Goal: Feedback & Contribution: Leave review/rating

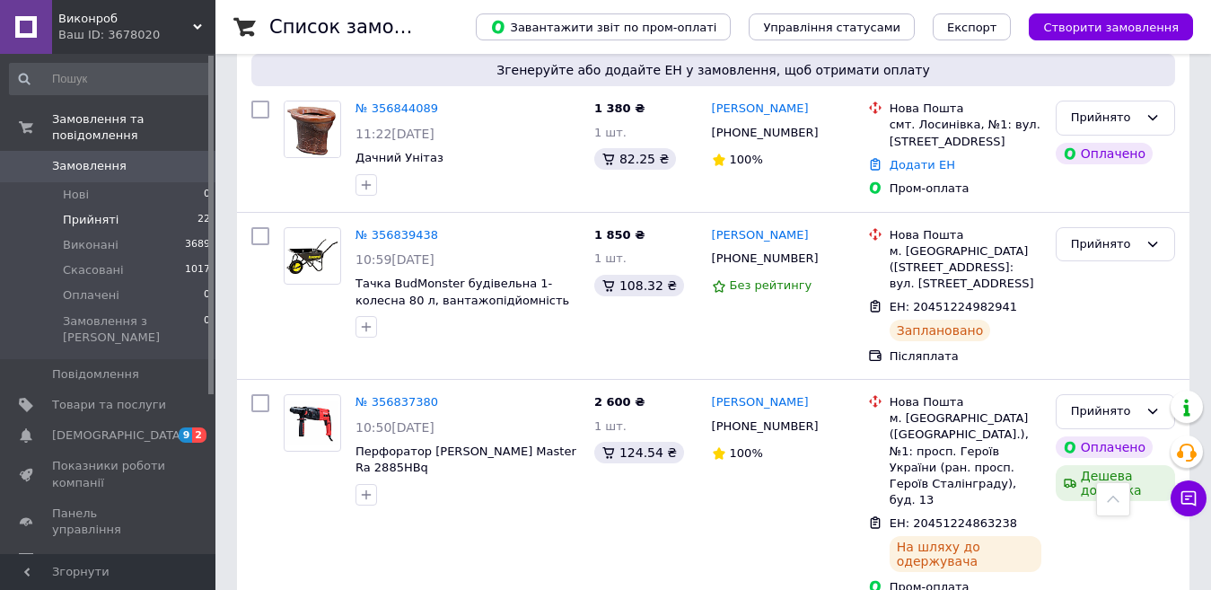
scroll to position [567, 0]
click at [135, 232] on li "Виконані 3689" at bounding box center [110, 244] width 221 height 25
drag, startPoint x: 135, startPoint y: 231, endPoint x: 218, endPoint y: 323, distance: 124.5
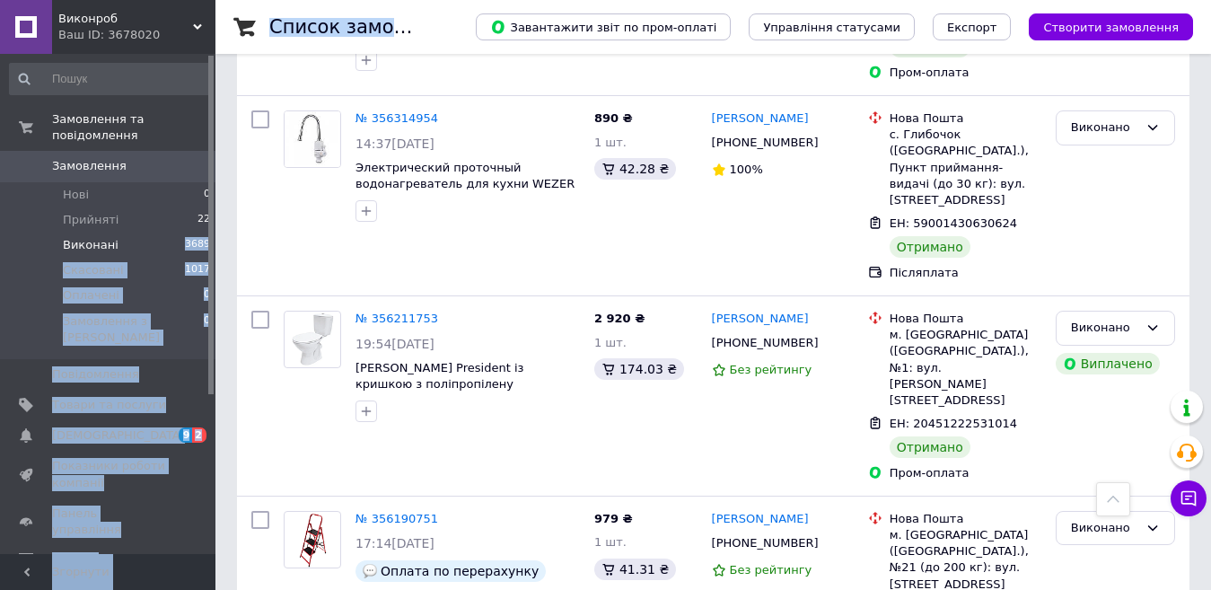
scroll to position [1045, 0]
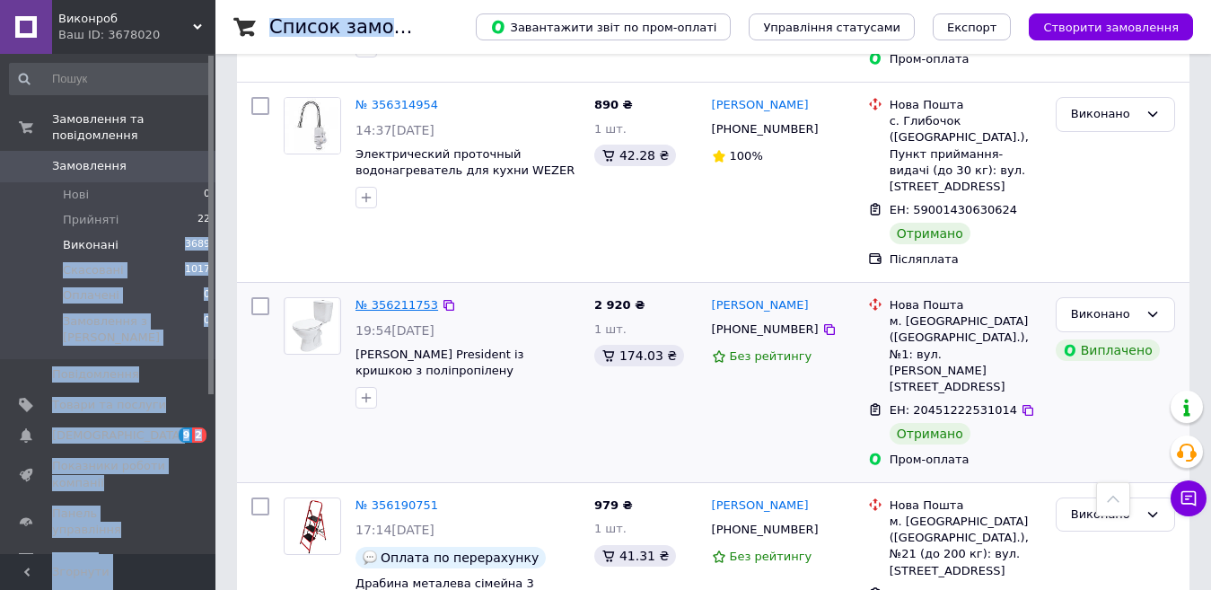
click at [415, 298] on link "№ 356211753" at bounding box center [396, 304] width 83 height 13
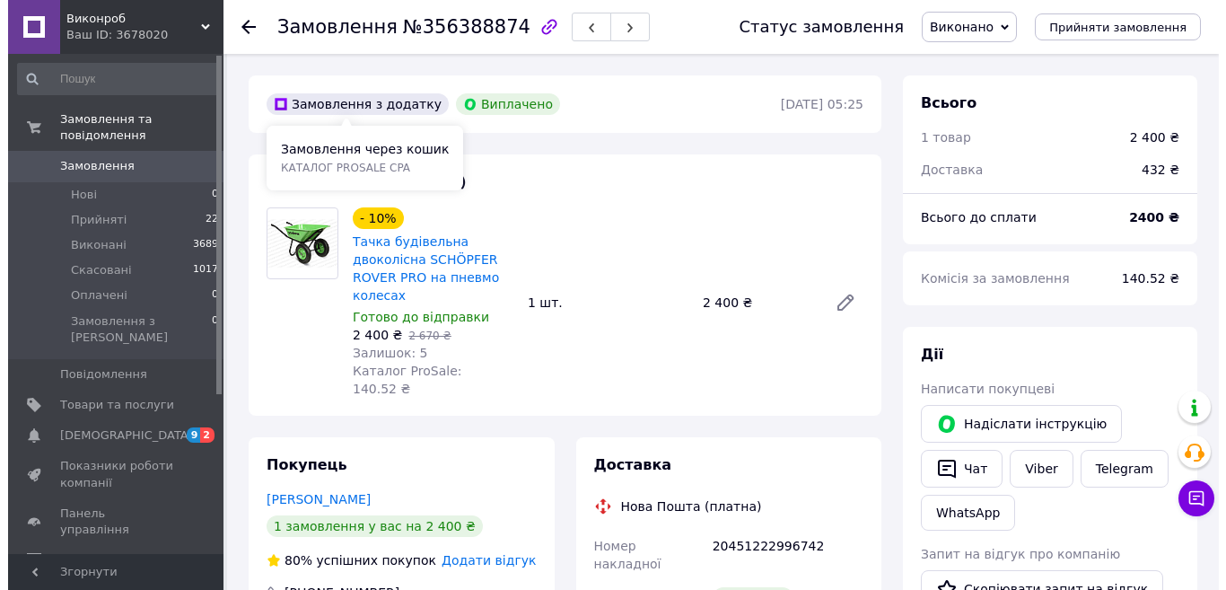
scroll to position [97, 0]
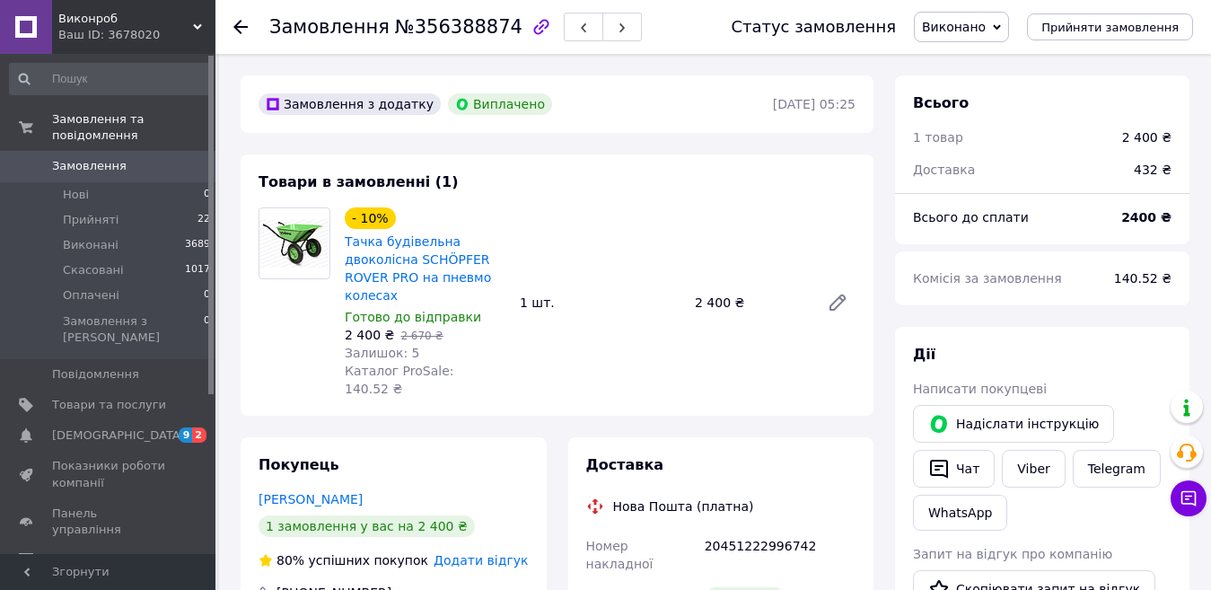
click at [501, 553] on span "Додати відгук" at bounding box center [480, 560] width 94 height 14
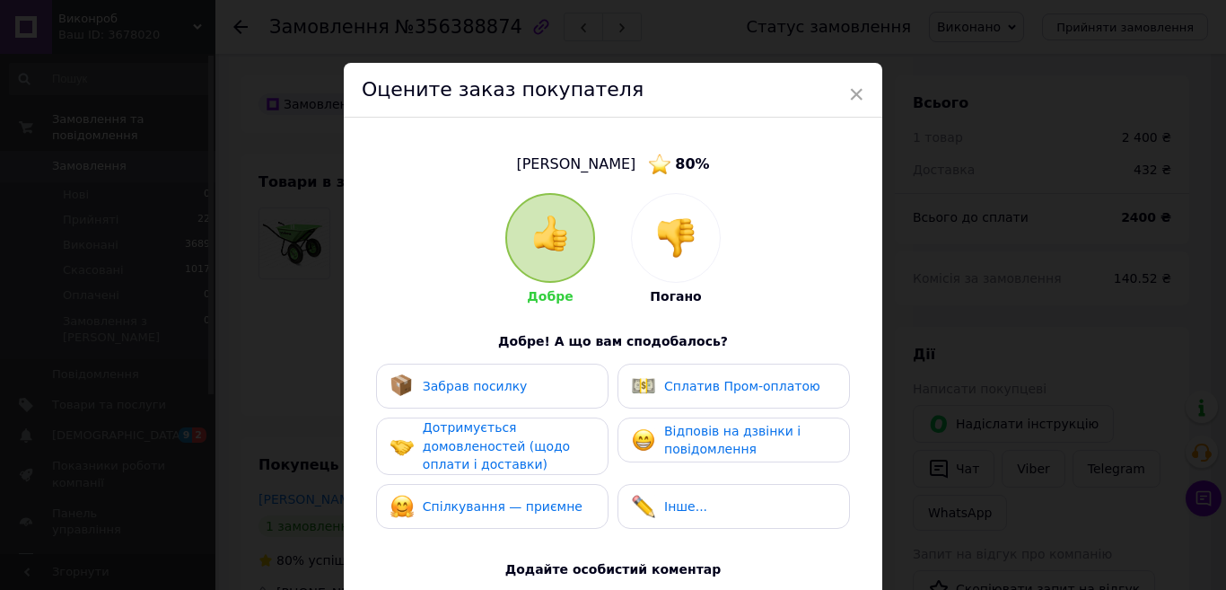
click at [517, 403] on div "Забрав посилку" at bounding box center [492, 385] width 232 height 45
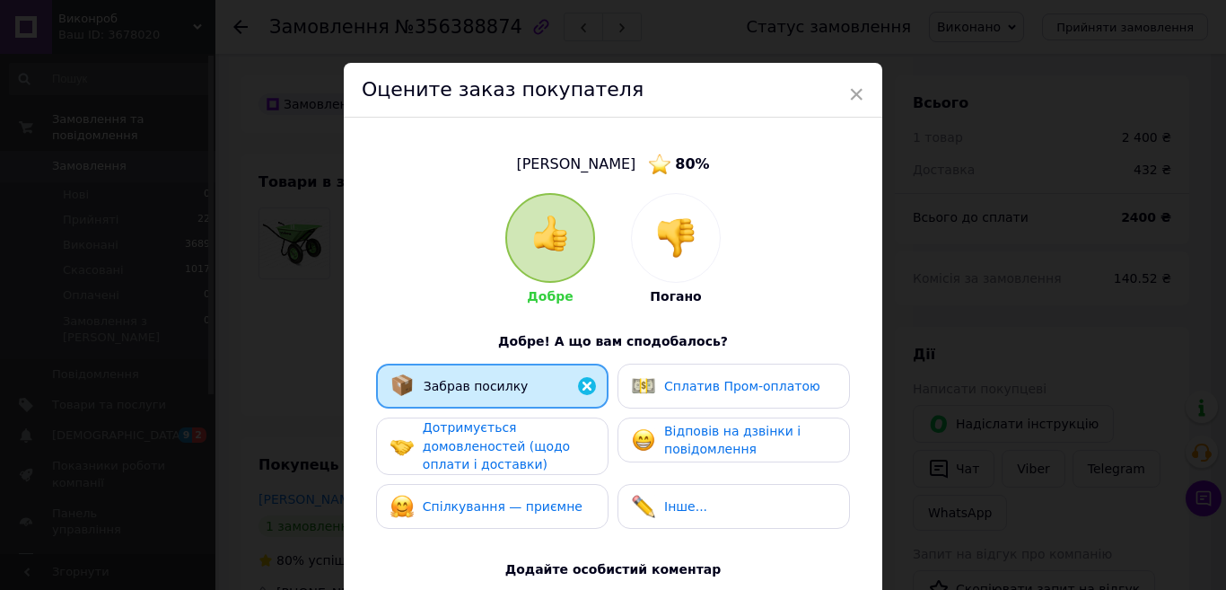
click at [519, 439] on span "Дотримується домовленостей (щодо оплати і доставки)" at bounding box center [496, 445] width 147 height 51
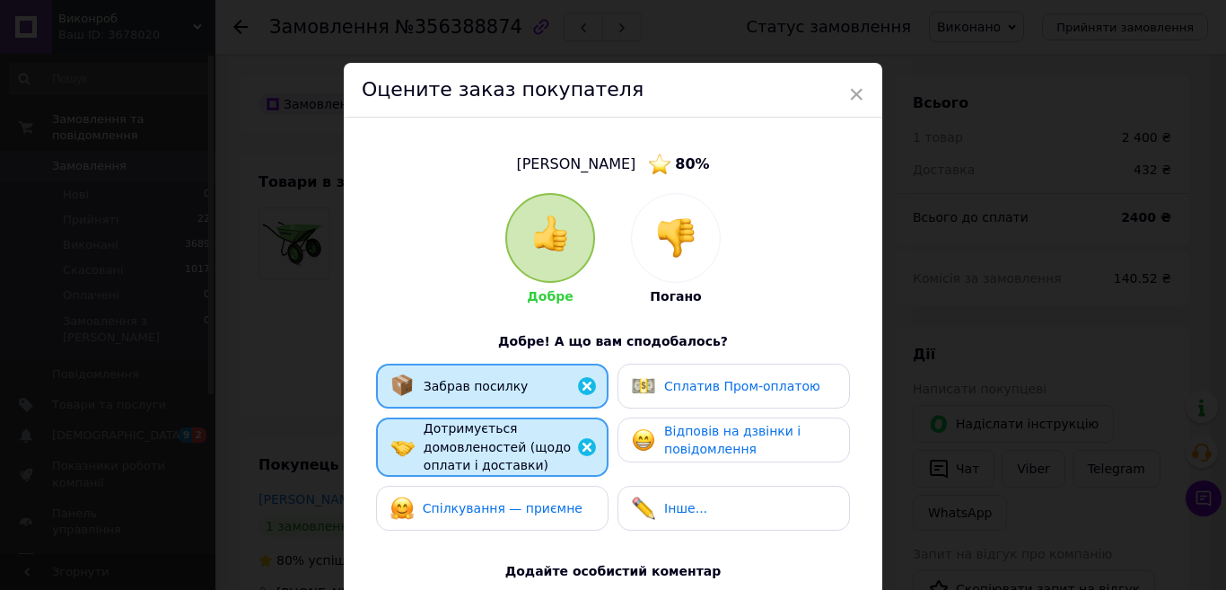
click at [527, 508] on span "Спілкування — приємне" at bounding box center [503, 508] width 160 height 14
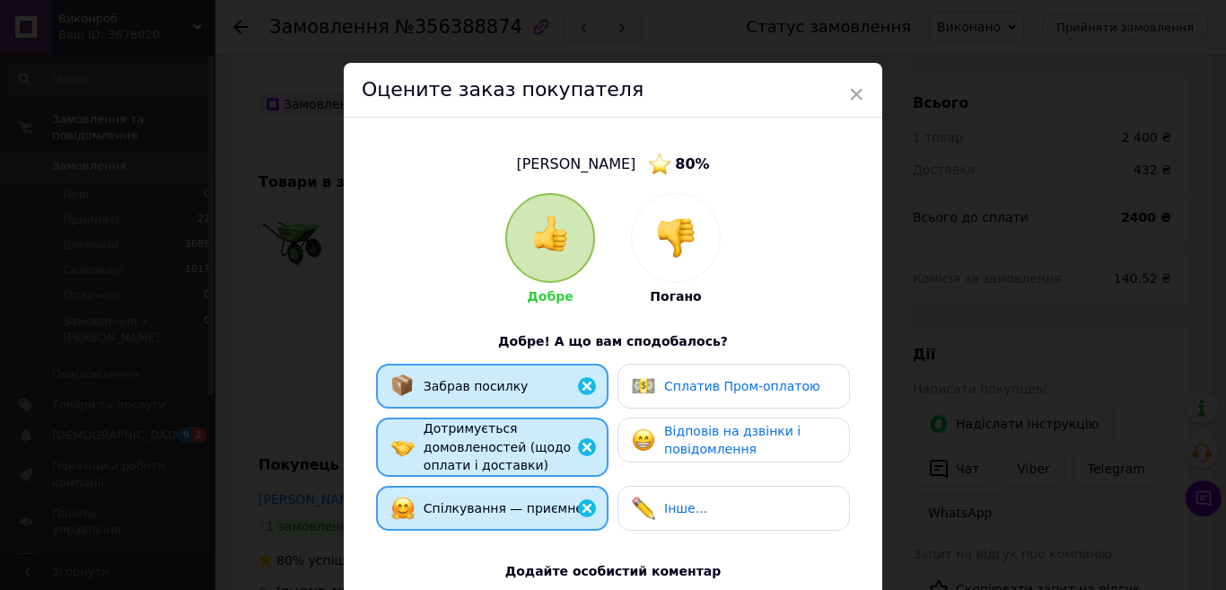
click at [648, 435] on img at bounding box center [643, 439] width 23 height 23
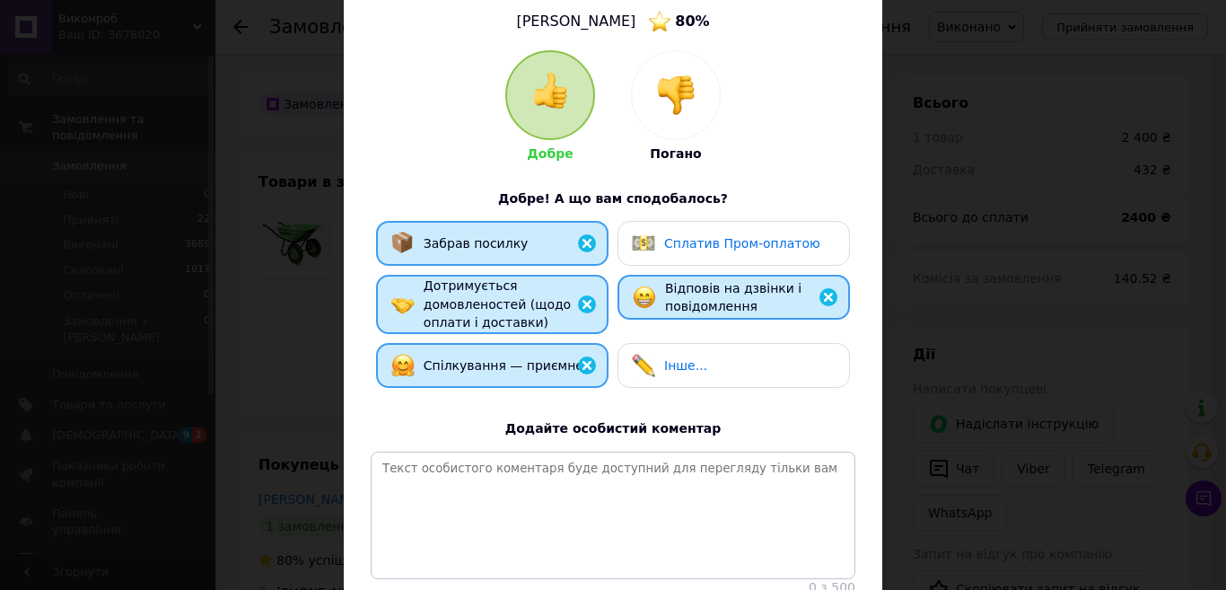
scroll to position [109, 0]
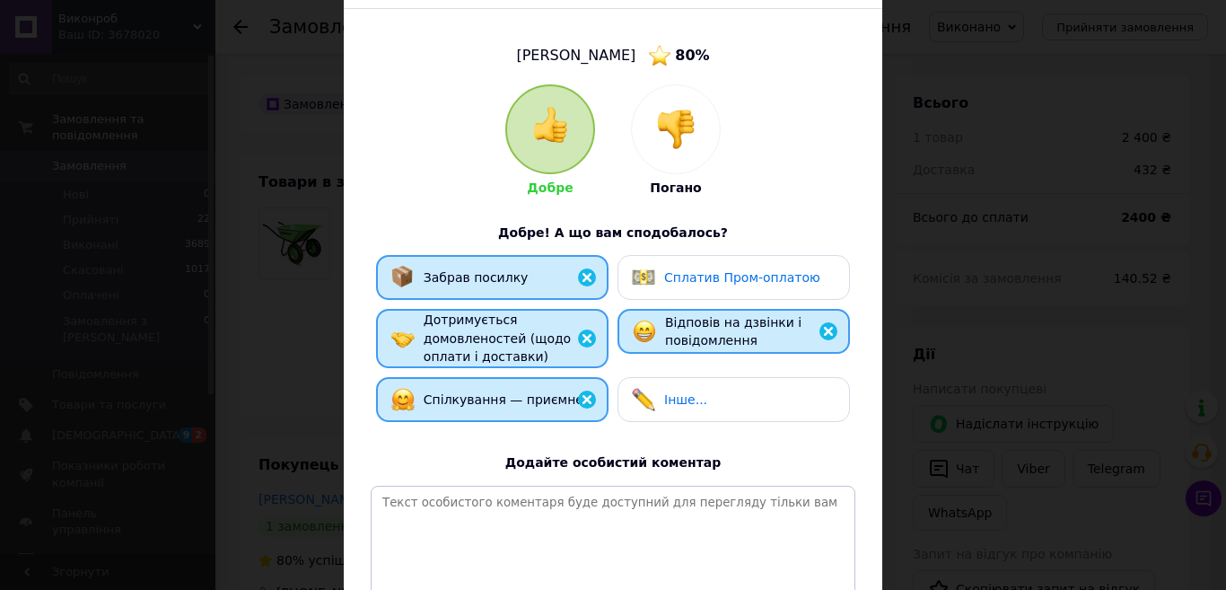
click at [815, 274] on div "Сплатив Пром-оплатою" at bounding box center [734, 277] width 204 height 23
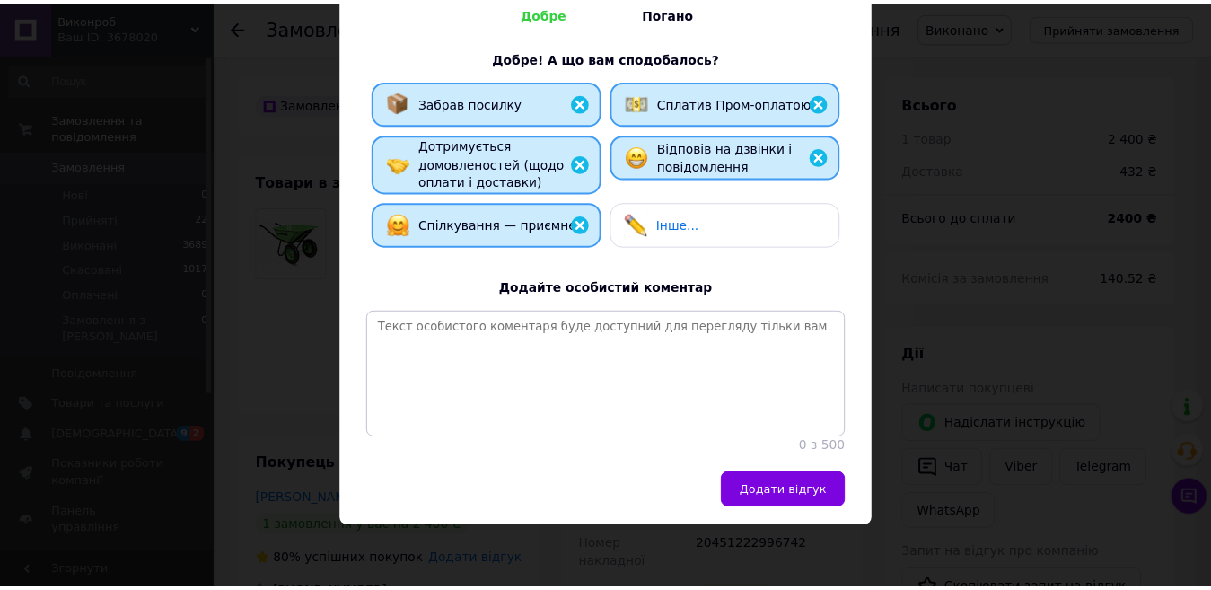
scroll to position [295, 0]
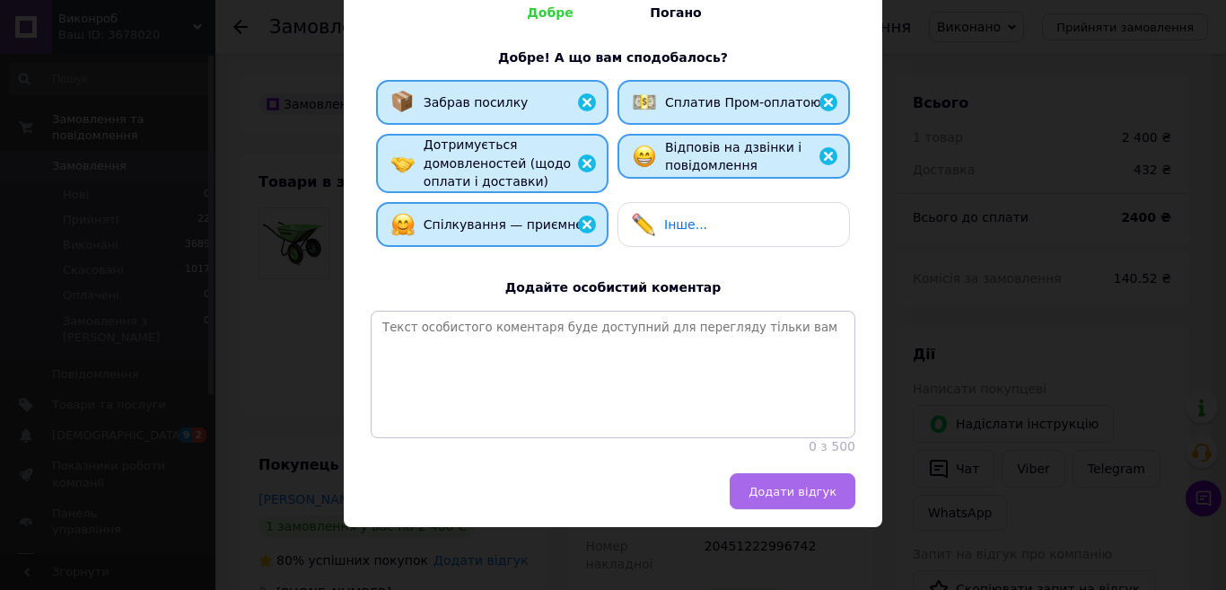
click at [830, 495] on span "Додати відгук" at bounding box center [792, 491] width 88 height 13
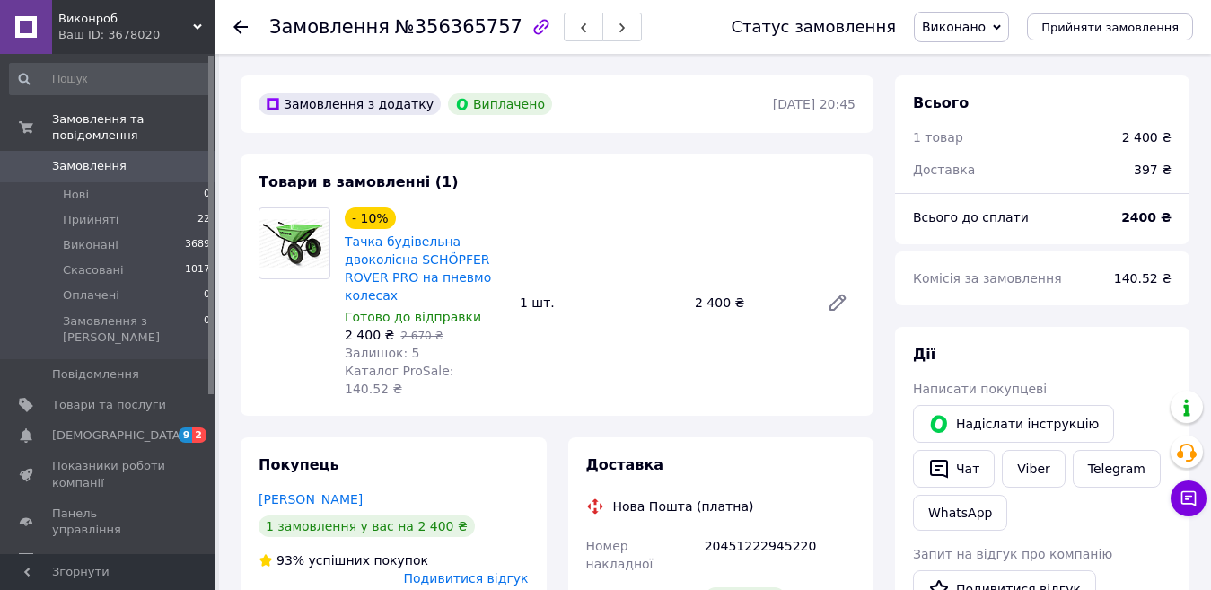
scroll to position [133, 0]
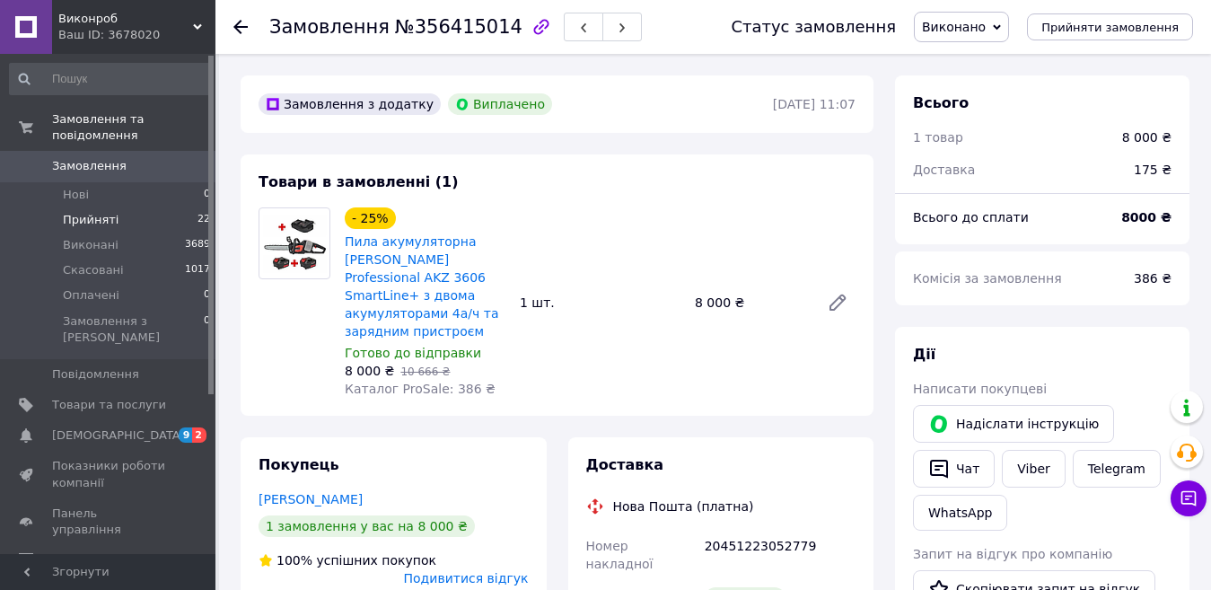
click at [176, 207] on li "Прийняті 22" at bounding box center [110, 219] width 221 height 25
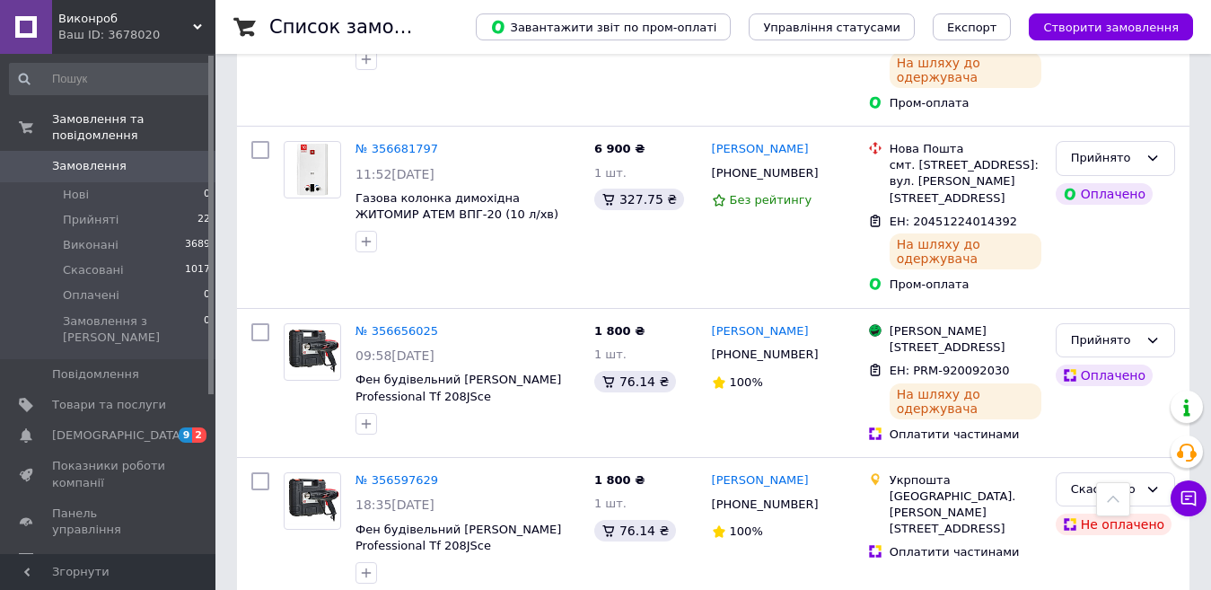
scroll to position [1673, 0]
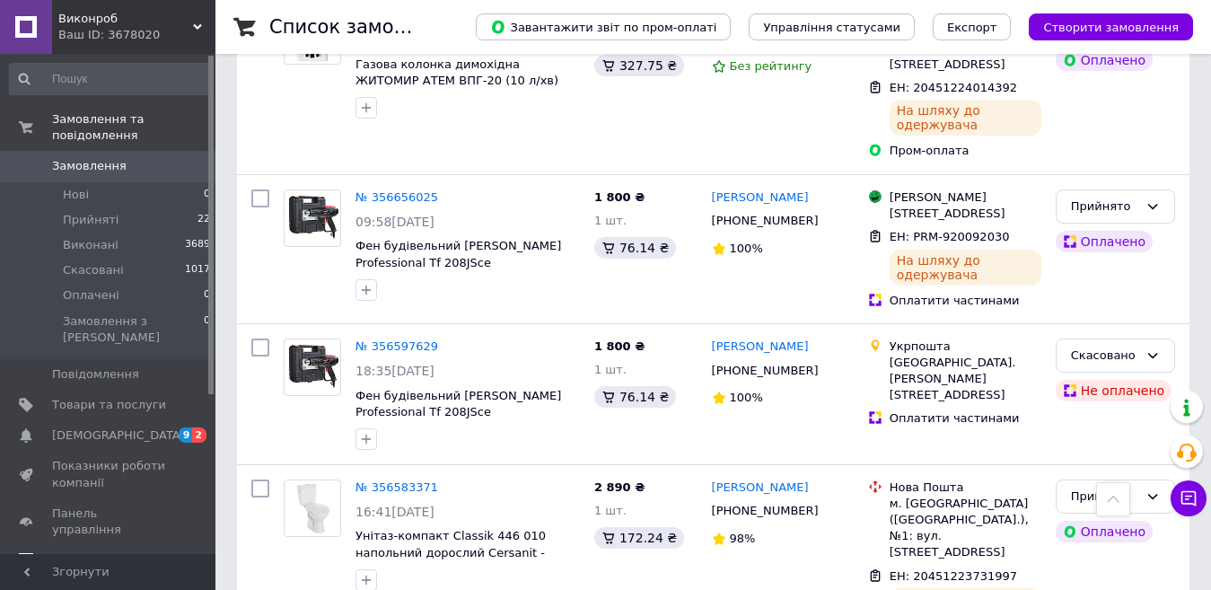
click at [105, 552] on span "Відгуки" at bounding box center [109, 560] width 114 height 16
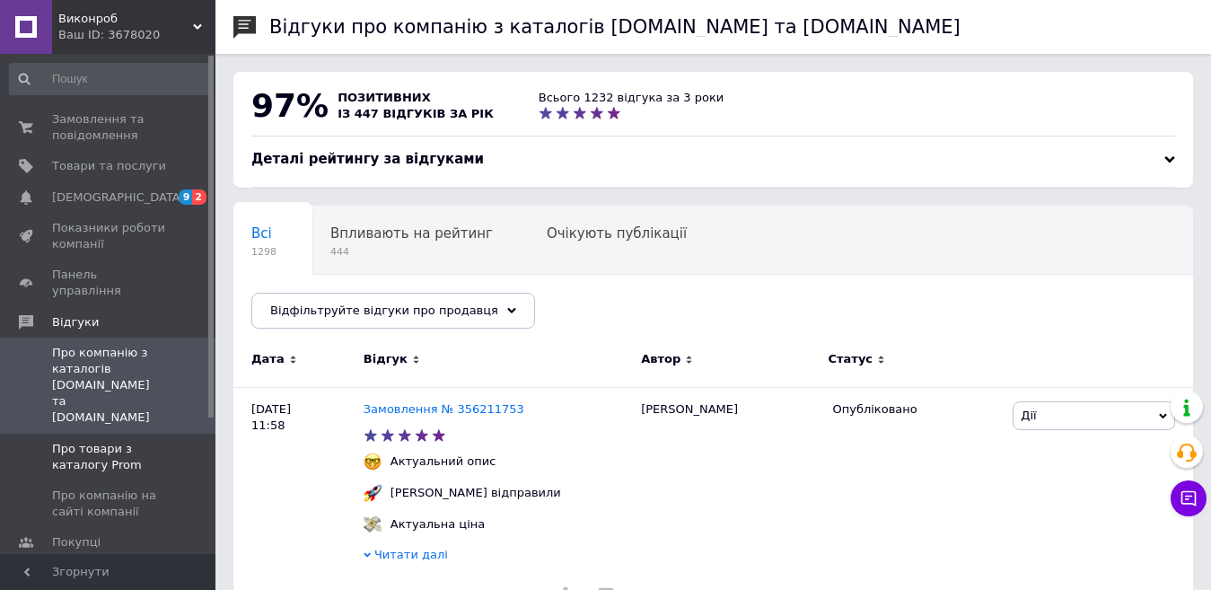
click at [126, 441] on span "Про товари з каталогу Prom" at bounding box center [109, 457] width 114 height 32
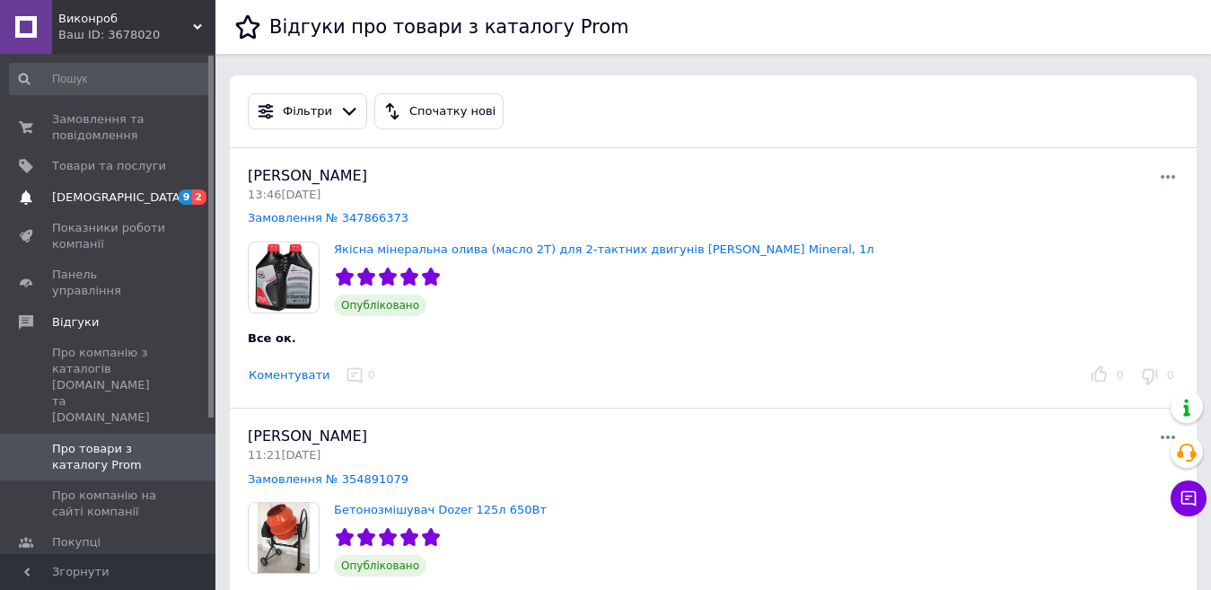
click at [153, 183] on link "Сповіщення 9 2" at bounding box center [110, 197] width 221 height 31
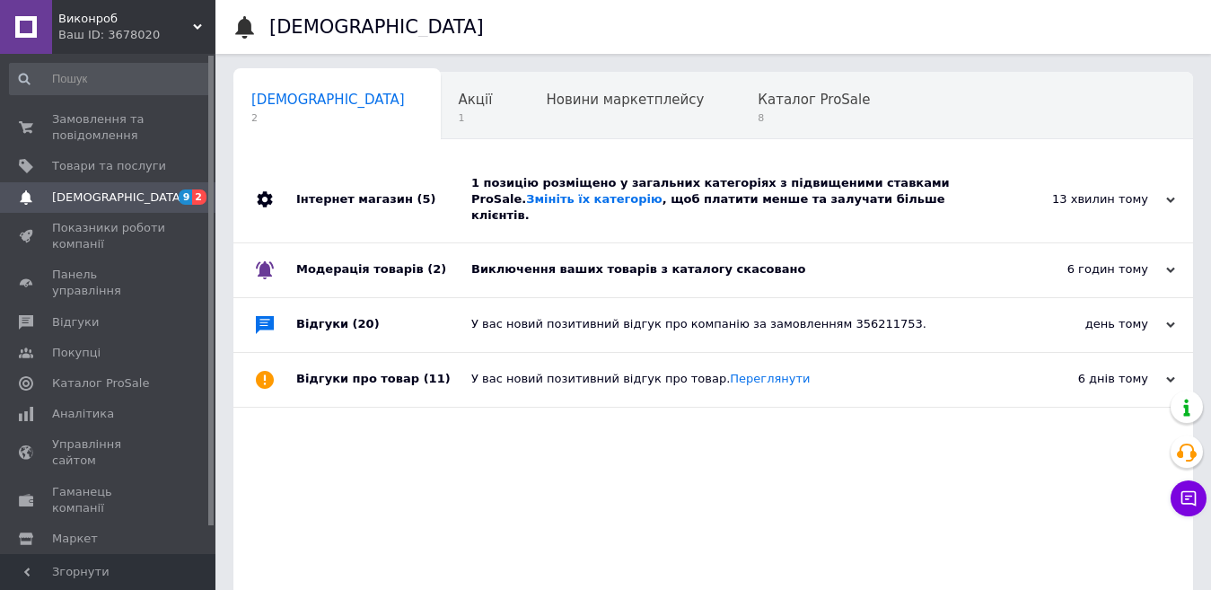
click at [427, 262] on span "(2)" at bounding box center [436, 268] width 19 height 13
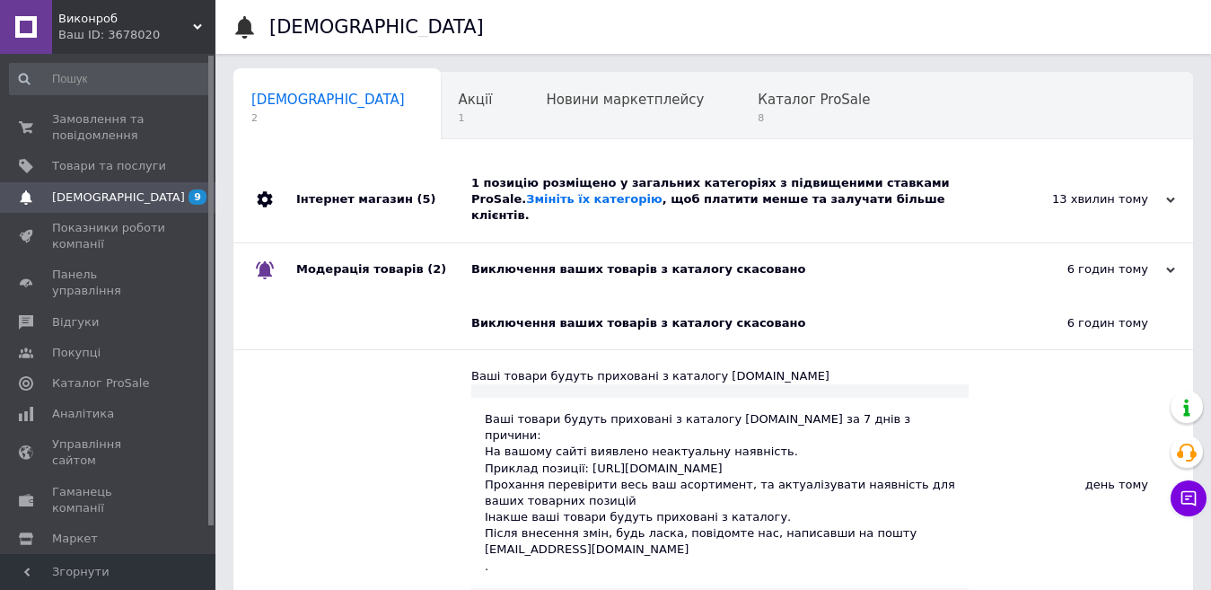
click at [435, 260] on div "Модерація товарів (2)" at bounding box center [383, 270] width 175 height 54
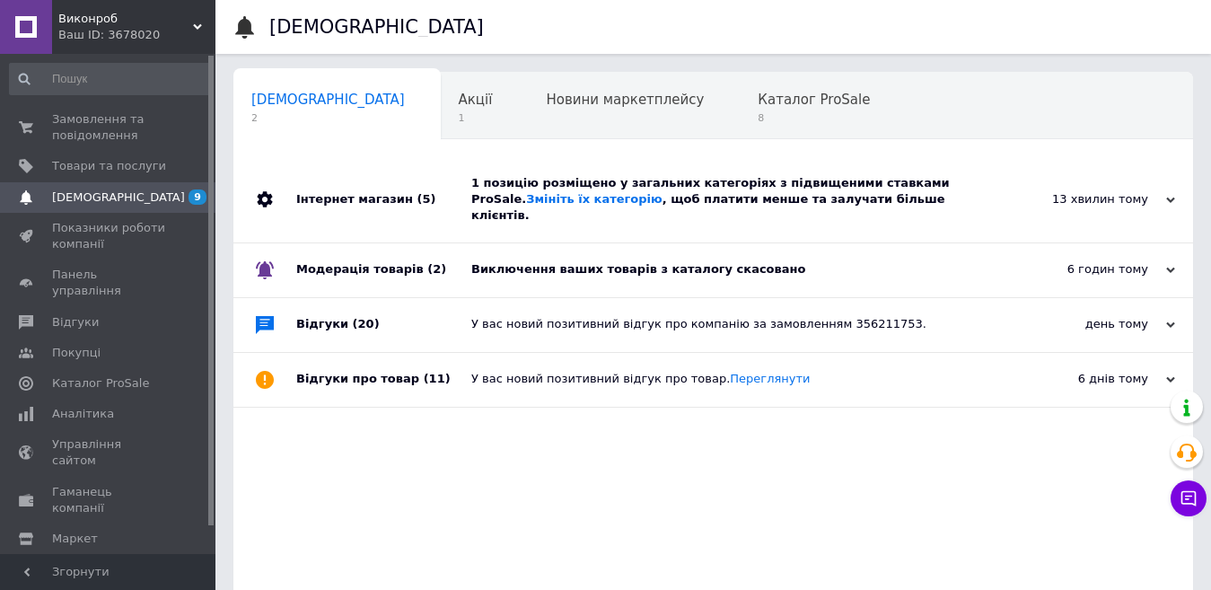
click at [446, 184] on div "Інтернет магазин (5)" at bounding box center [383, 199] width 175 height 85
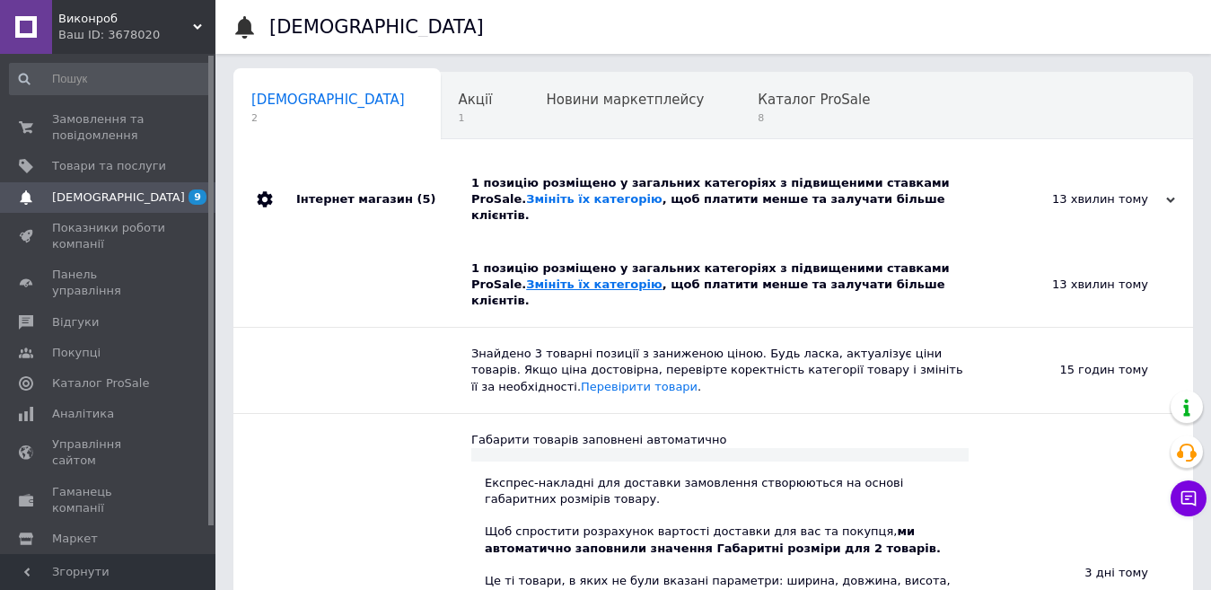
click at [526, 277] on link "Змініть їх категорію" at bounding box center [594, 283] width 136 height 13
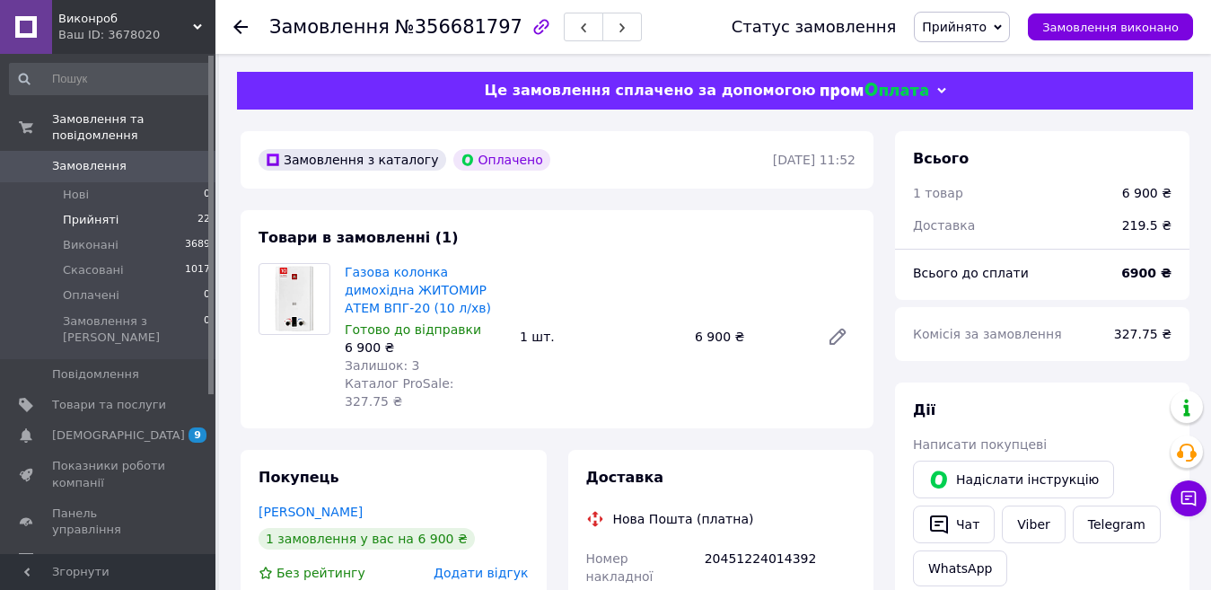
click at [186, 207] on li "Прийняті 22" at bounding box center [110, 219] width 221 height 25
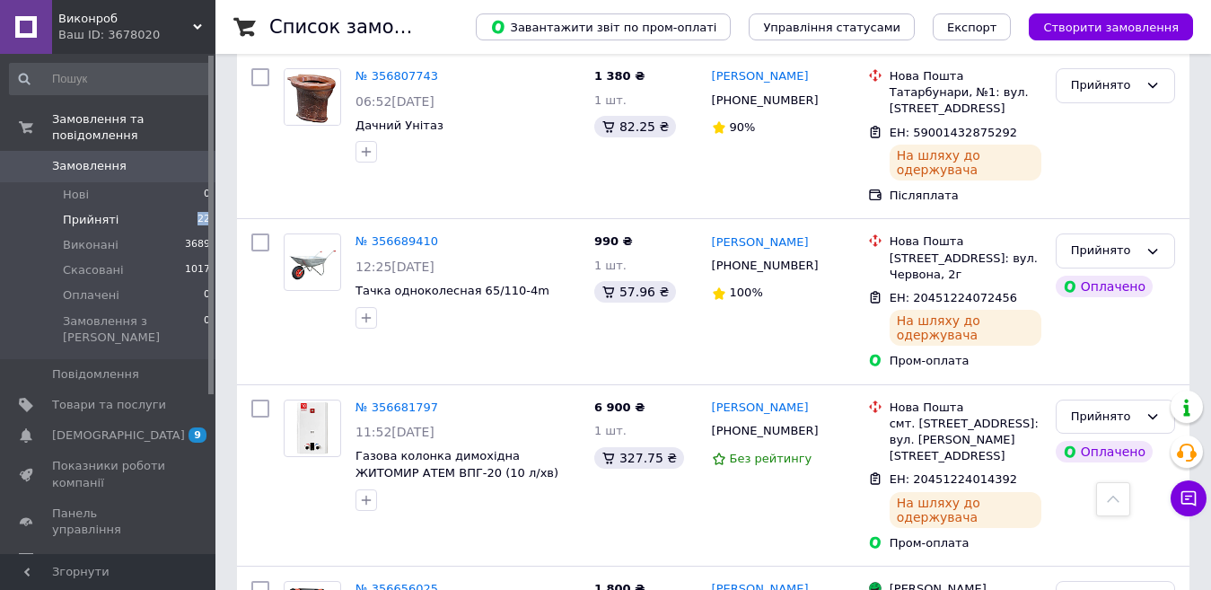
scroll to position [720, 0]
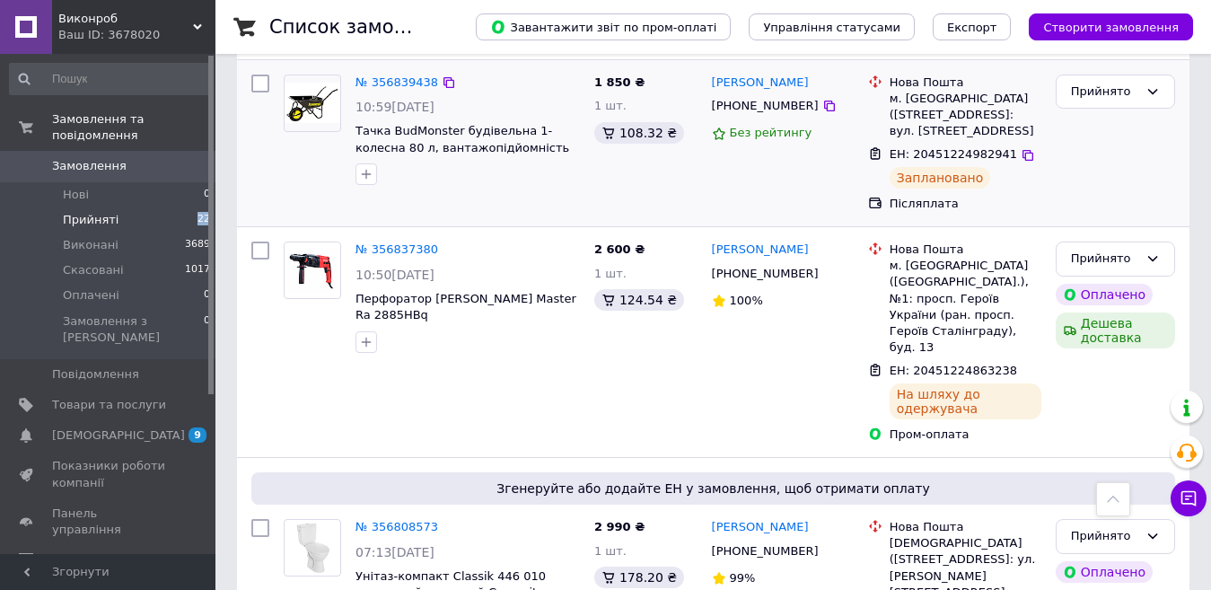
click at [1159, 162] on div "Прийнято" at bounding box center [1115, 143] width 134 height 153
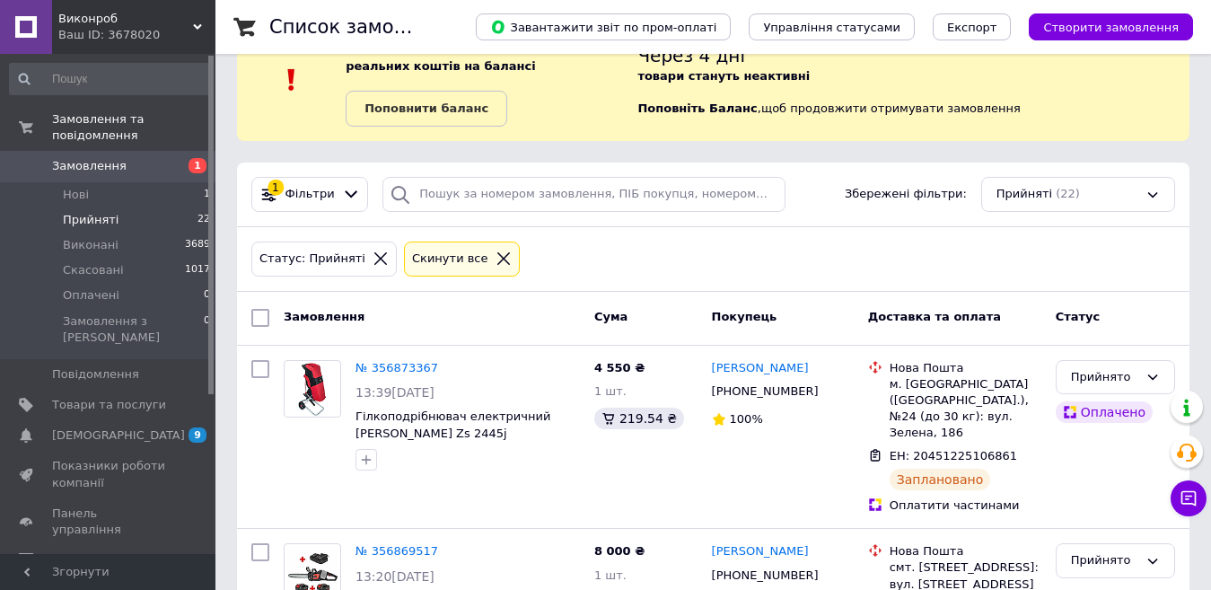
scroll to position [14, 0]
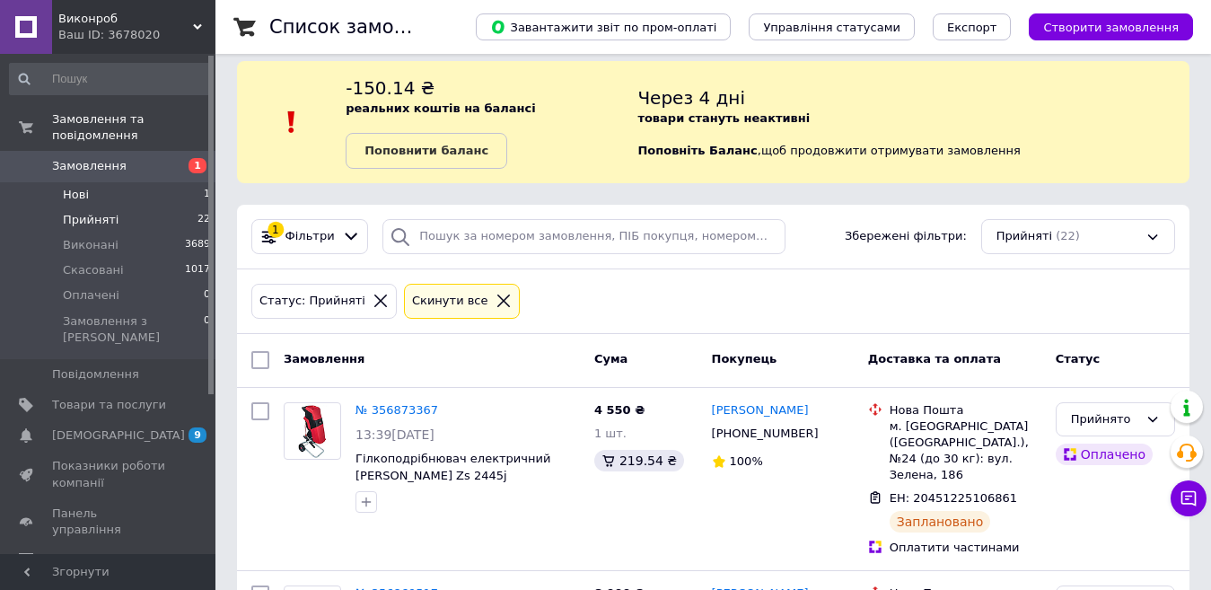
click at [142, 182] on li "Нові 1" at bounding box center [110, 194] width 221 height 25
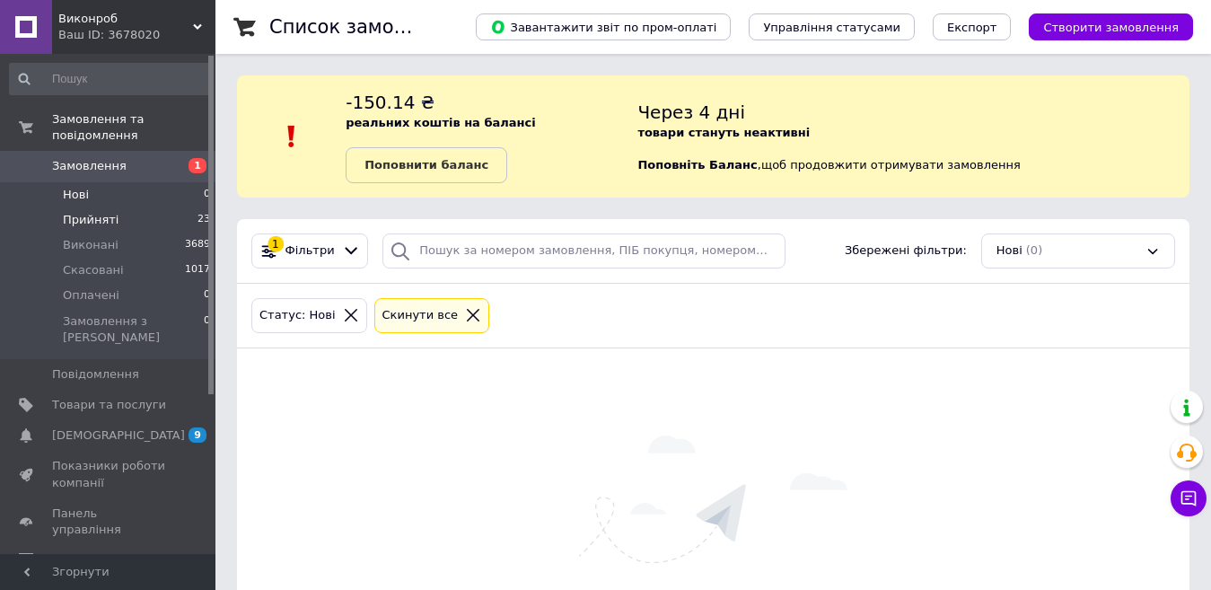
click at [180, 207] on li "Прийняті 23" at bounding box center [110, 219] width 221 height 25
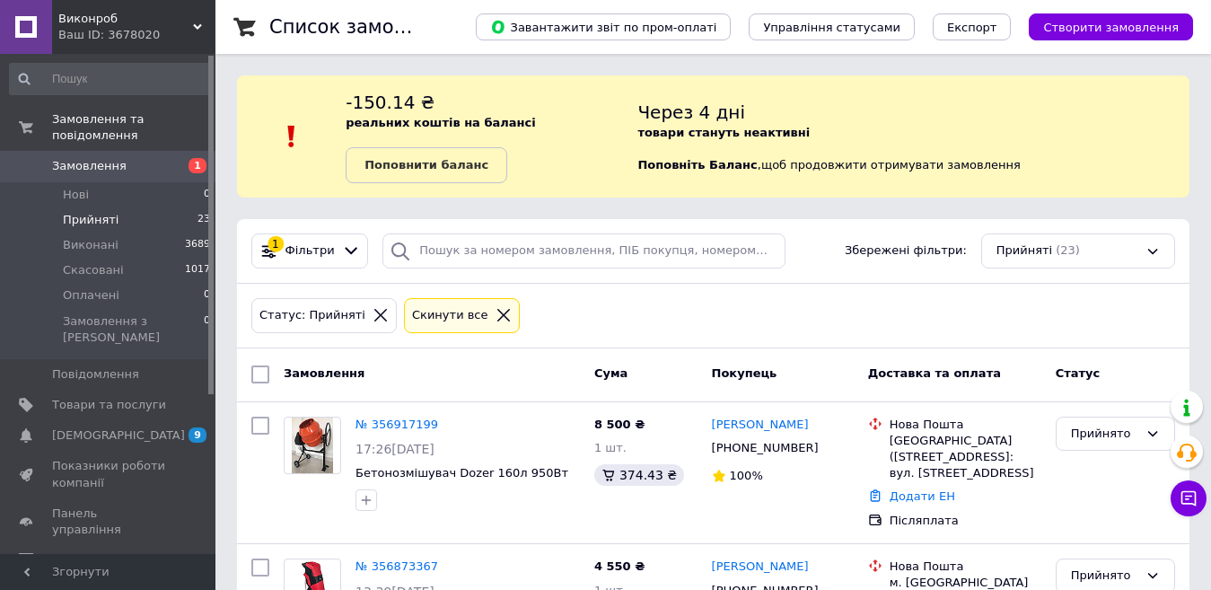
scroll to position [43, 0]
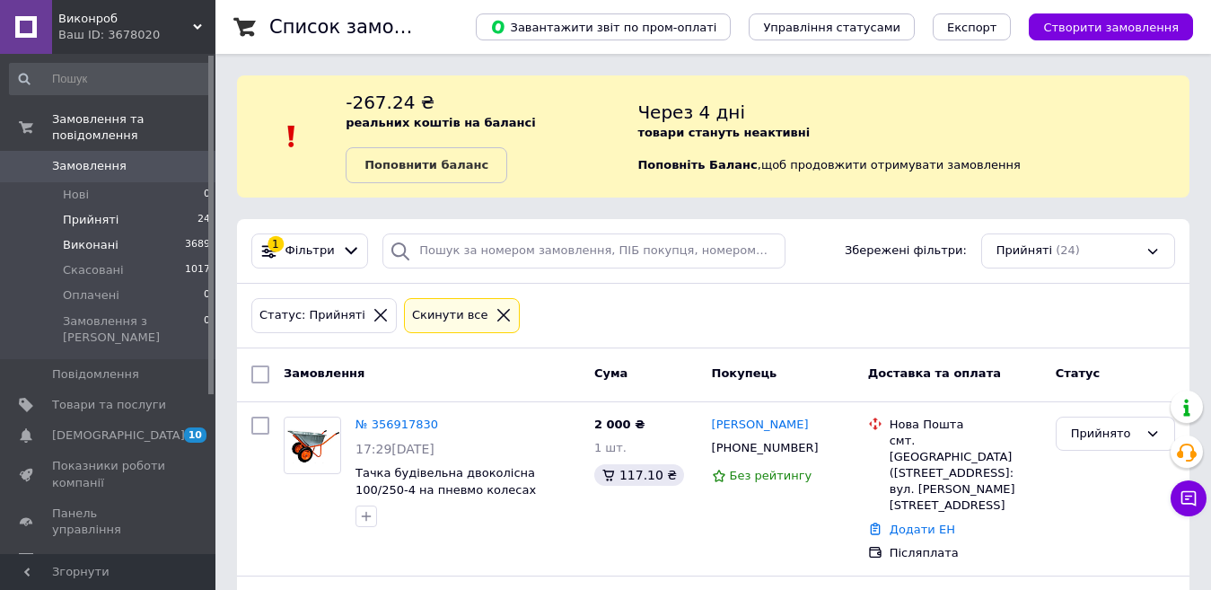
click at [200, 237] on span "3689" at bounding box center [197, 245] width 25 height 16
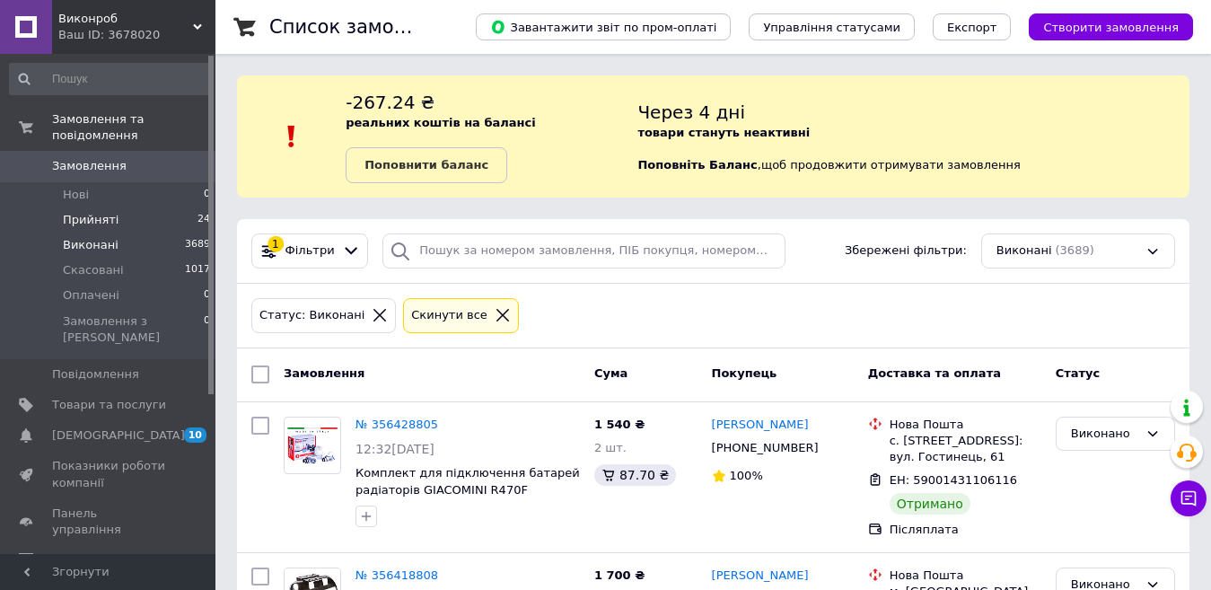
click at [192, 207] on li "Прийняті 24" at bounding box center [110, 219] width 221 height 25
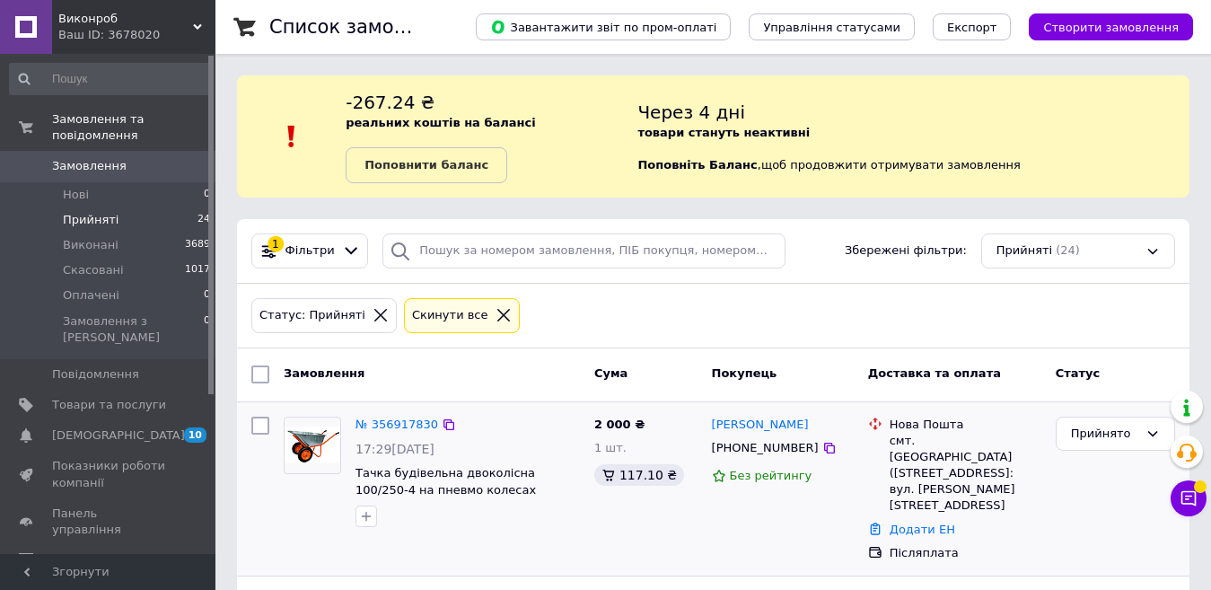
click at [1168, 485] on div "Прийнято" at bounding box center [1115, 489] width 134 height 160
click at [1193, 508] on button "Чат з покупцем" at bounding box center [1188, 498] width 36 height 36
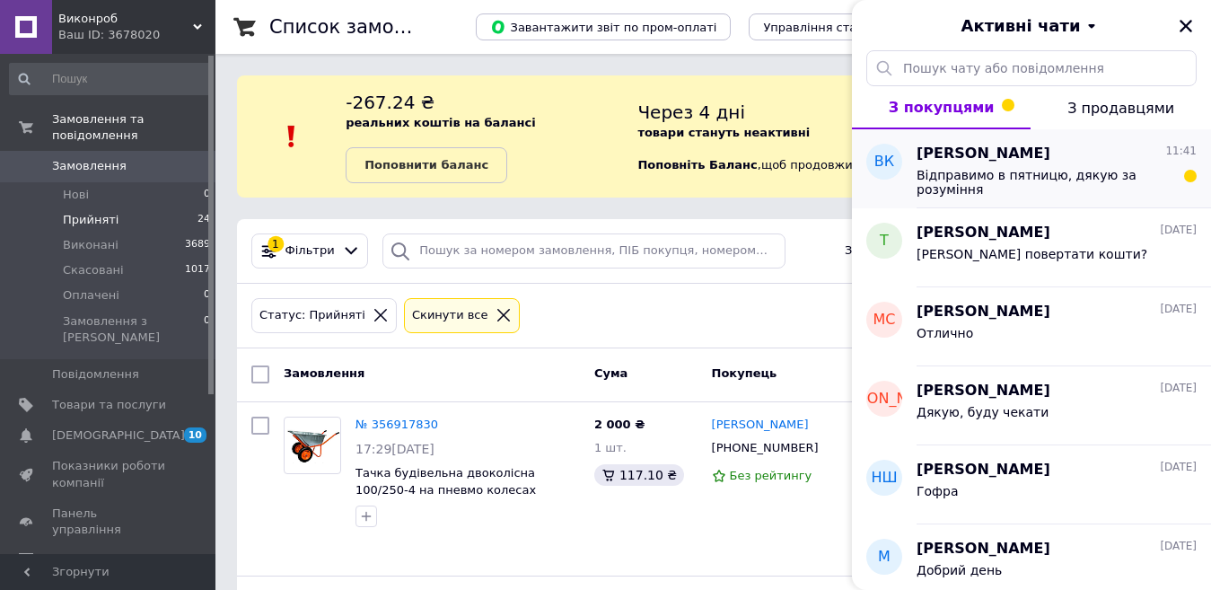
click at [1124, 197] on div "Владимир Кулик 11:41 Відправимо в пятницю, дякую за розуміння" at bounding box center [1063, 168] width 294 height 79
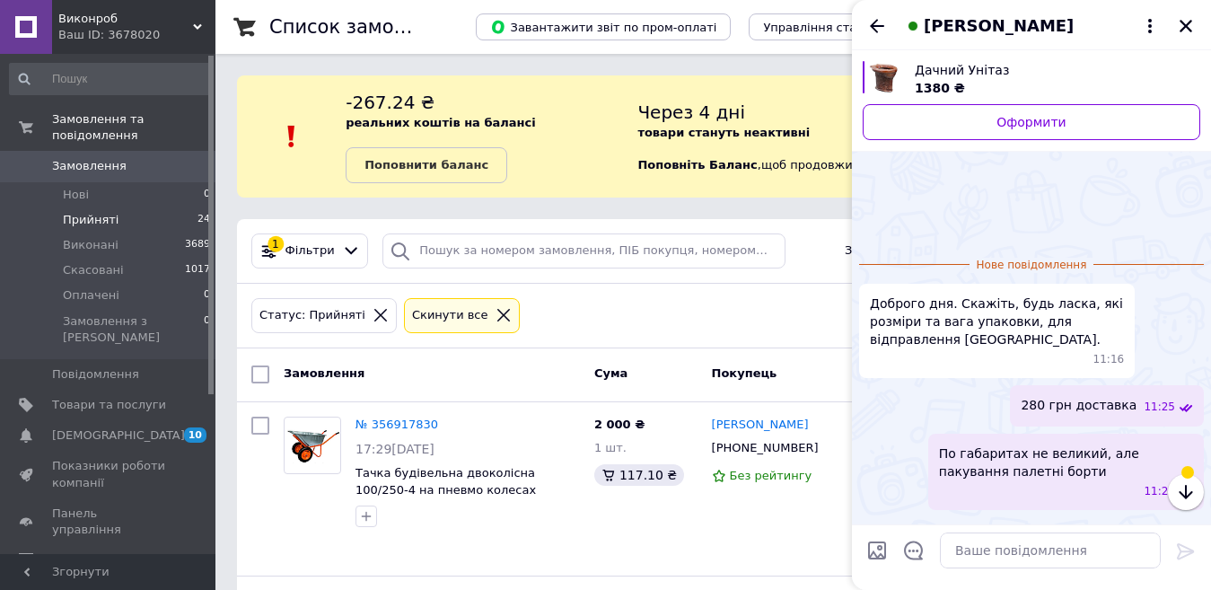
scroll to position [103, 0]
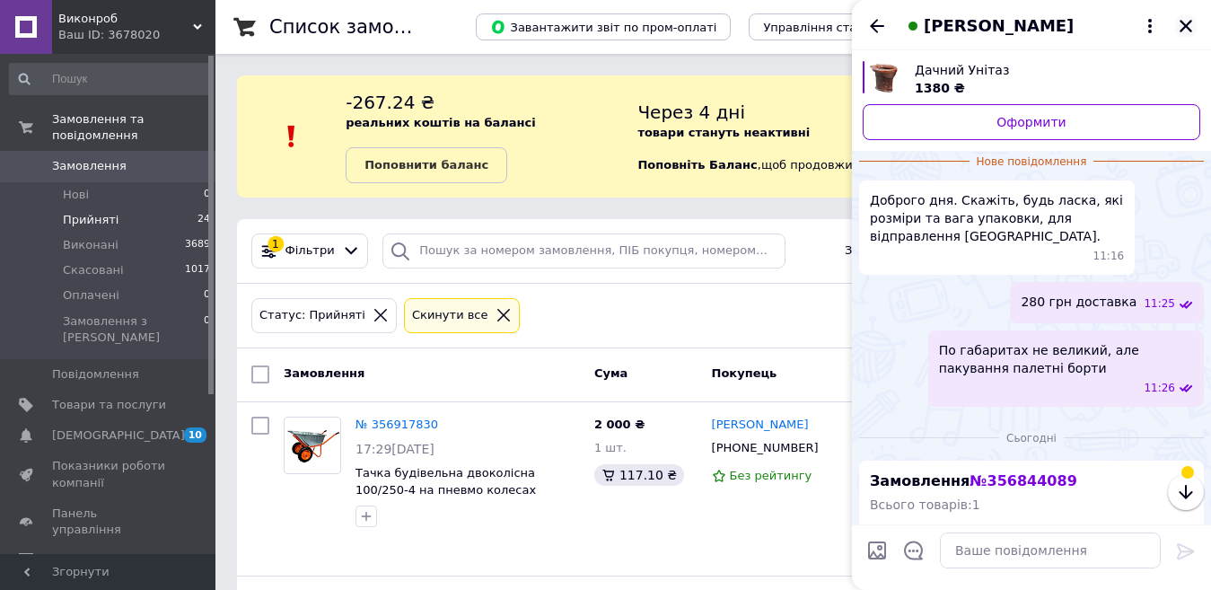
click at [1184, 24] on icon "Закрити" at bounding box center [1185, 26] width 13 height 13
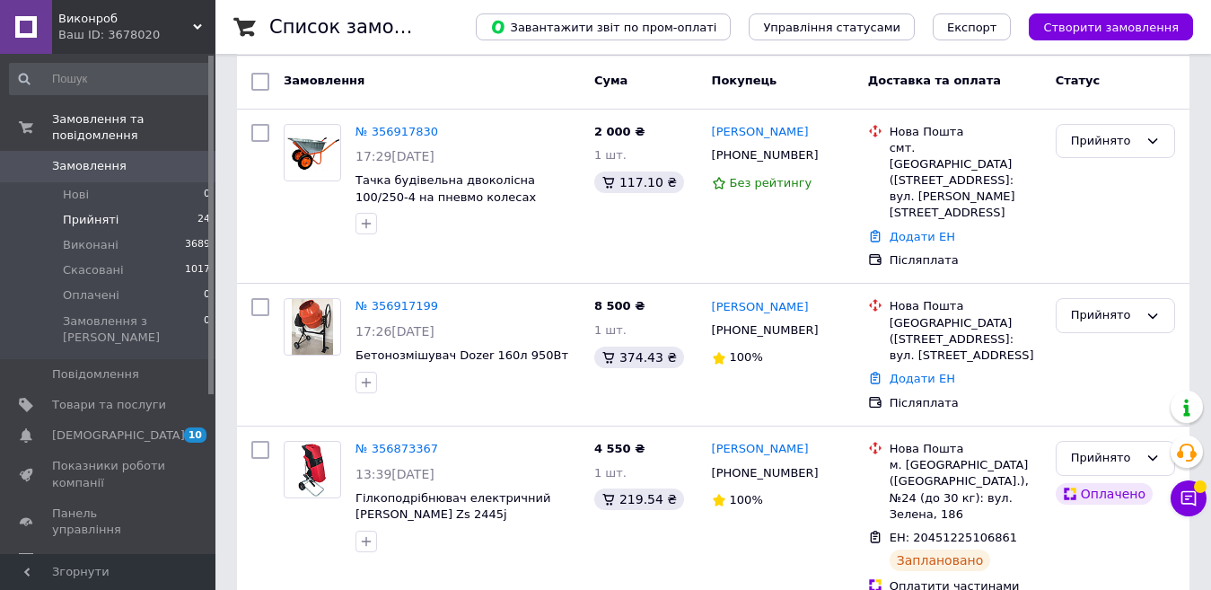
scroll to position [0, 0]
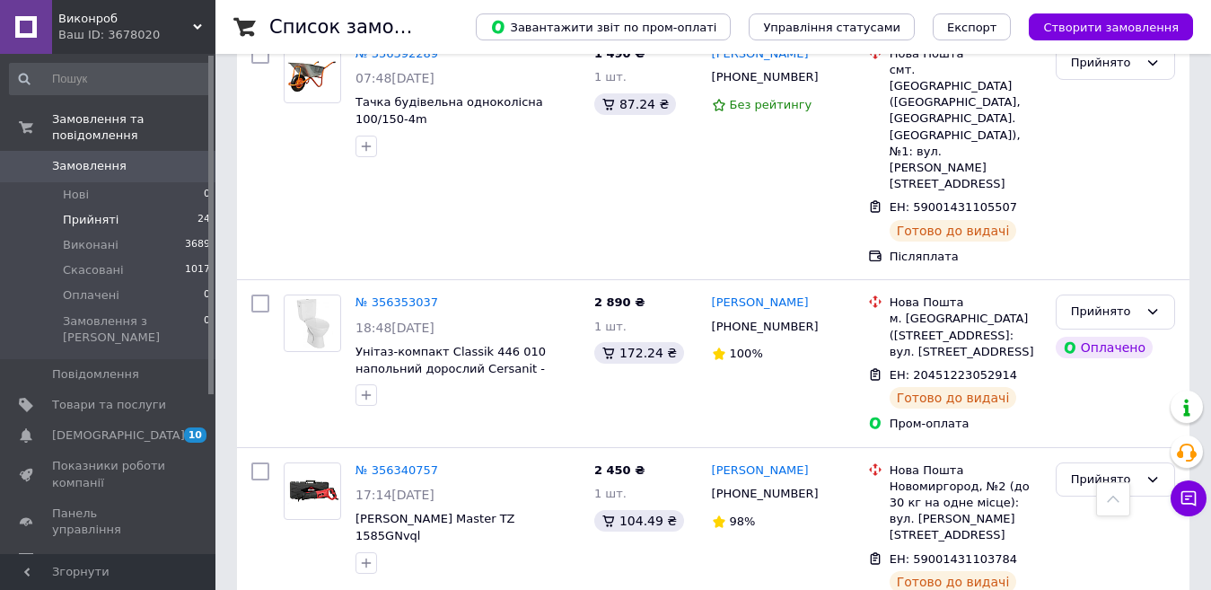
scroll to position [3485, 0]
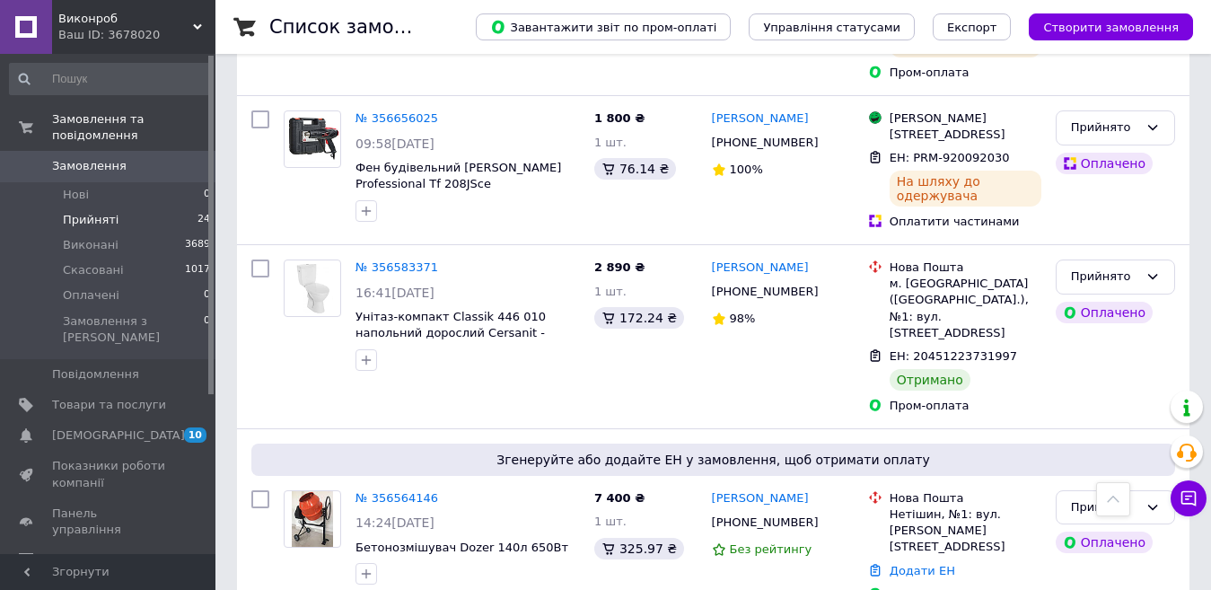
scroll to position [2226, 0]
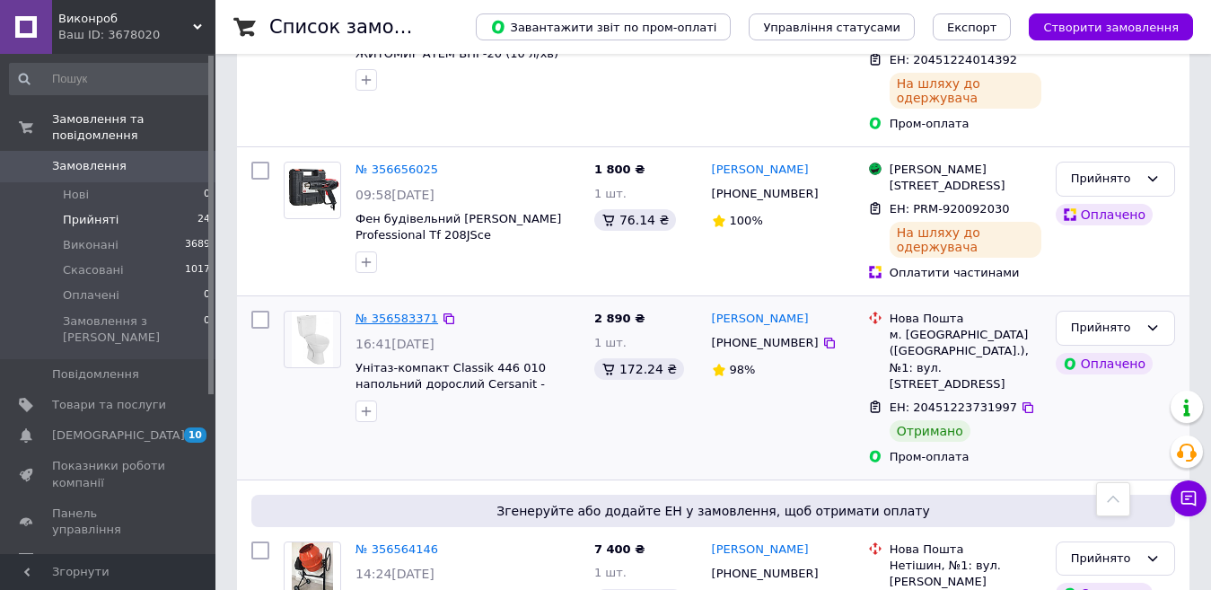
click at [379, 311] on link "№ 356583371" at bounding box center [396, 317] width 83 height 13
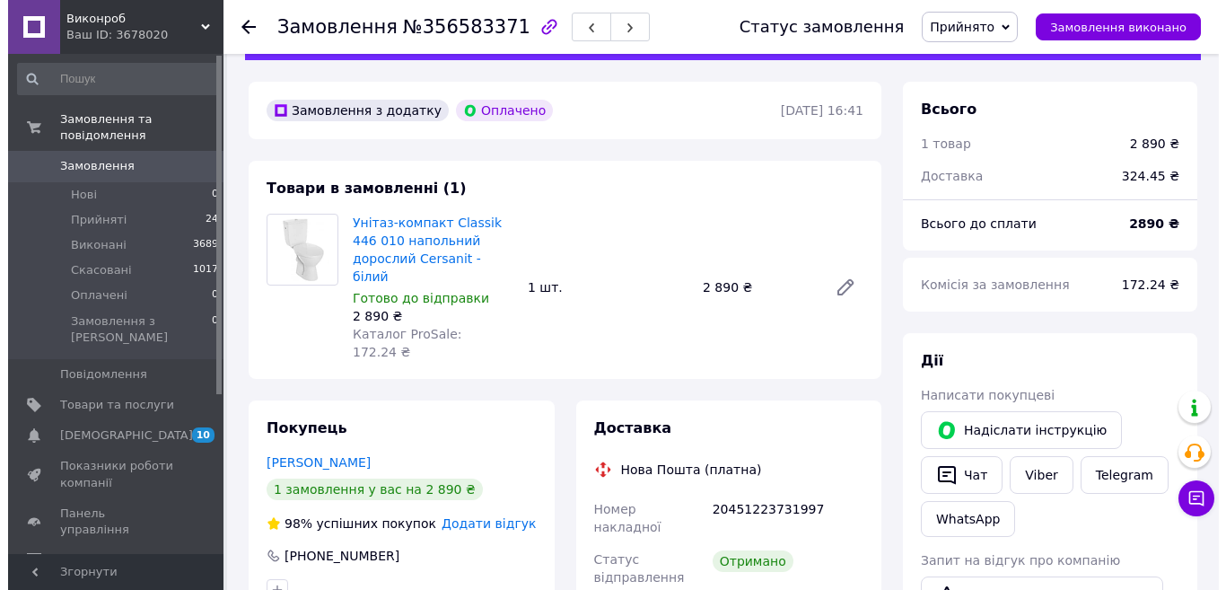
scroll to position [146, 0]
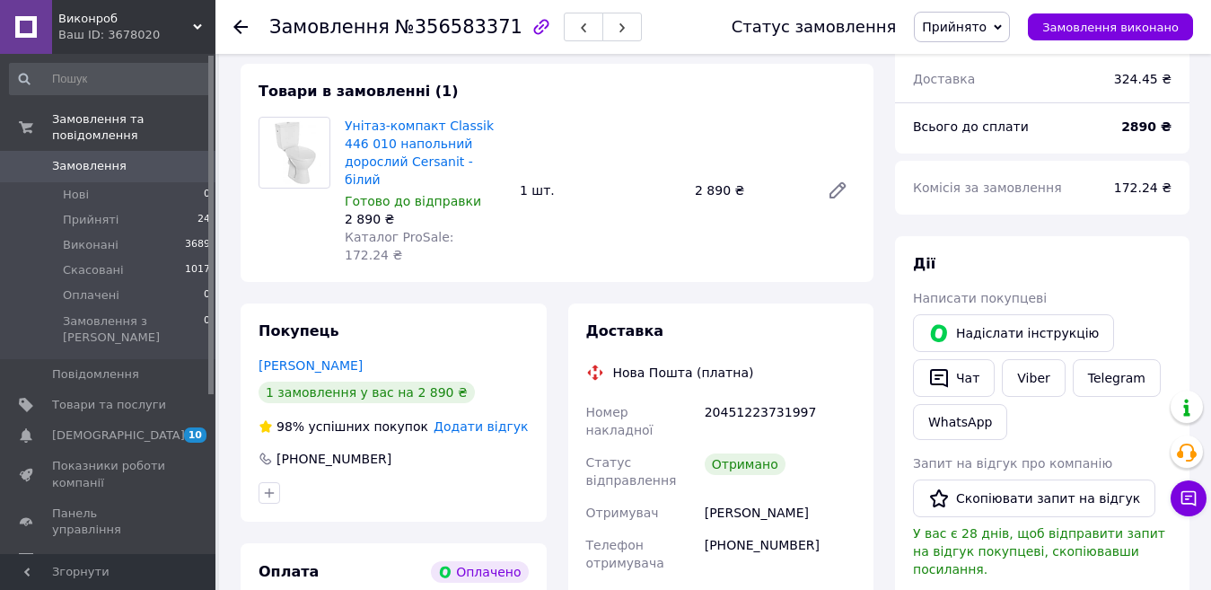
click at [518, 419] on span "Додати відгук" at bounding box center [480, 426] width 94 height 14
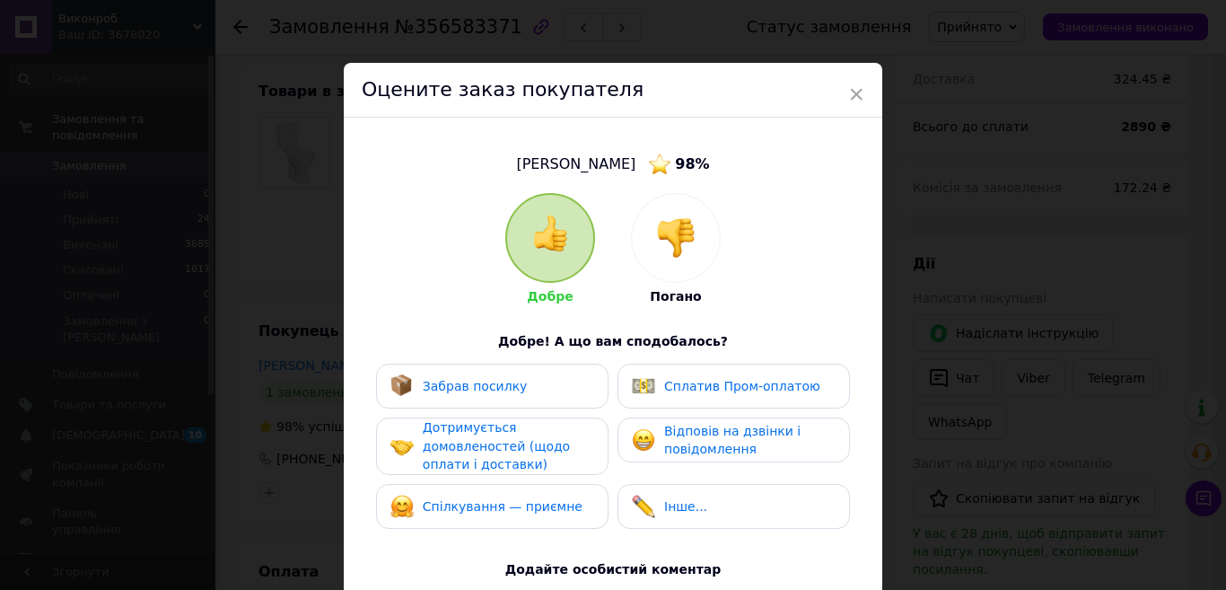
click at [486, 372] on div "Забрав посилку" at bounding box center [492, 385] width 232 height 45
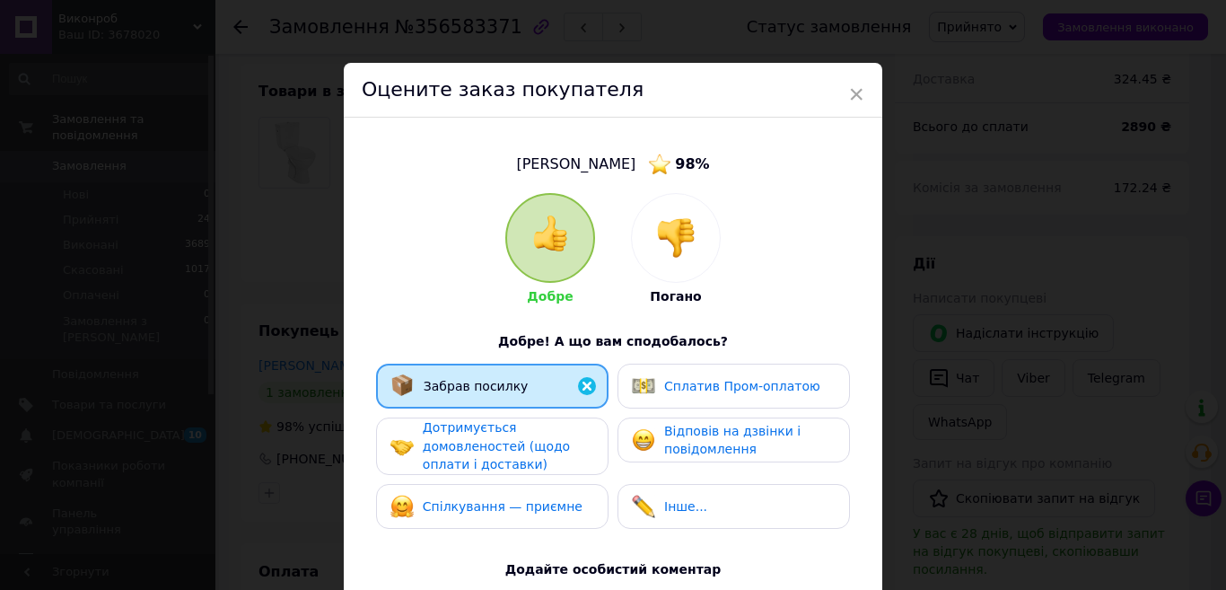
click at [489, 434] on span "Дотримується домовленостей (щодо оплати і доставки)" at bounding box center [496, 445] width 147 height 51
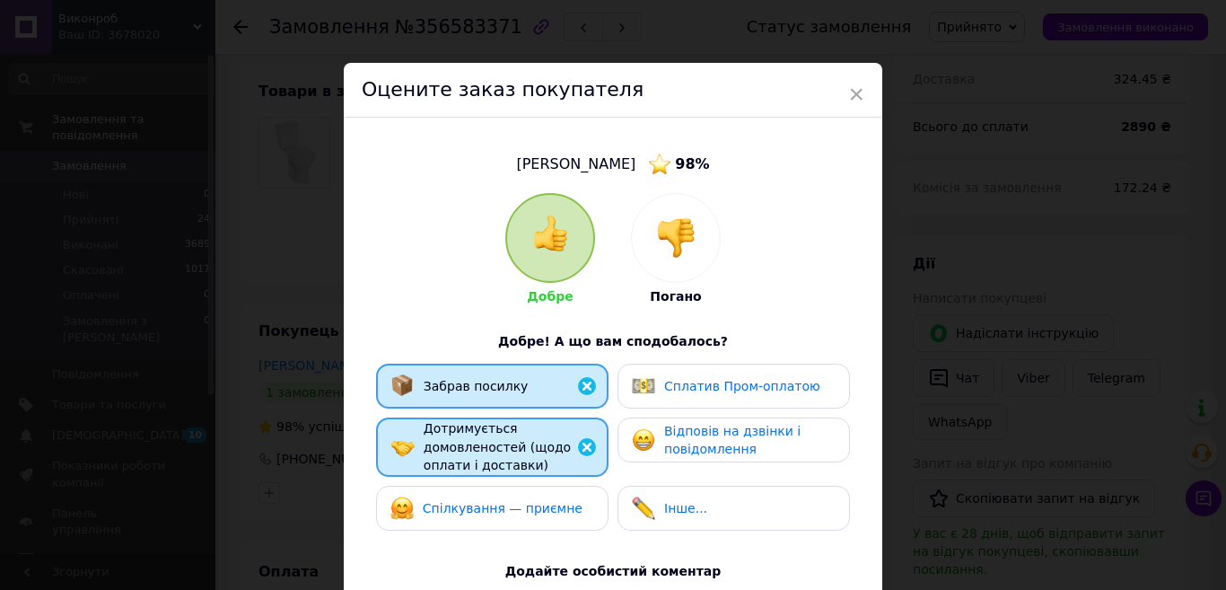
click at [496, 488] on div "Спілкування — приємне" at bounding box center [492, 508] width 232 height 45
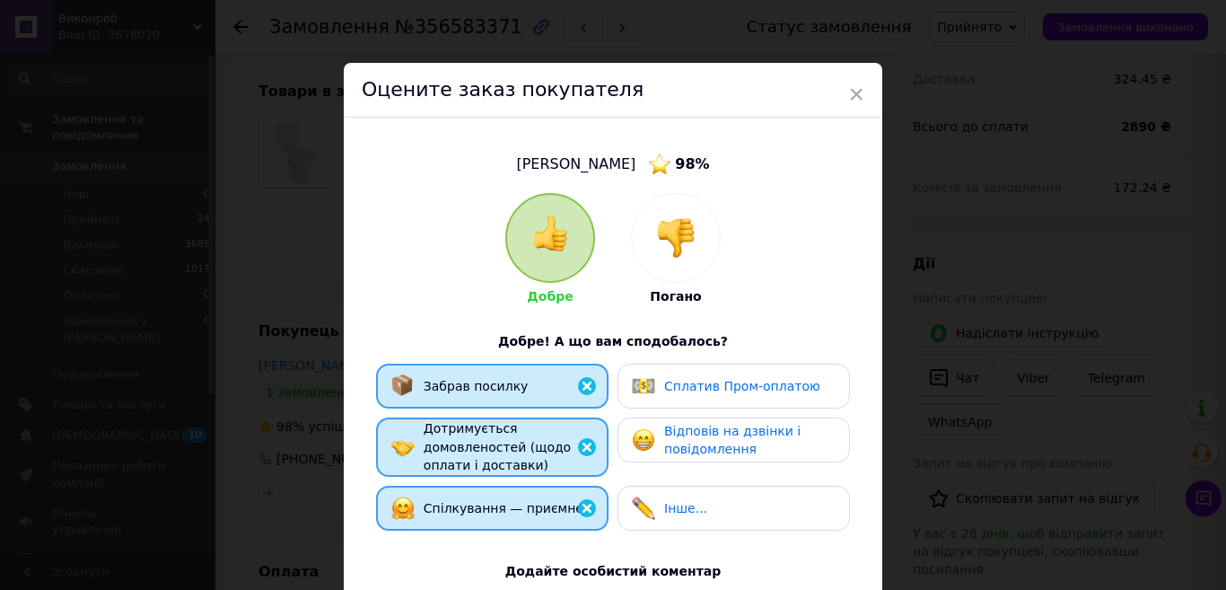
click at [664, 443] on span "Відповів на дзвінки і повідомлення" at bounding box center [732, 440] width 136 height 33
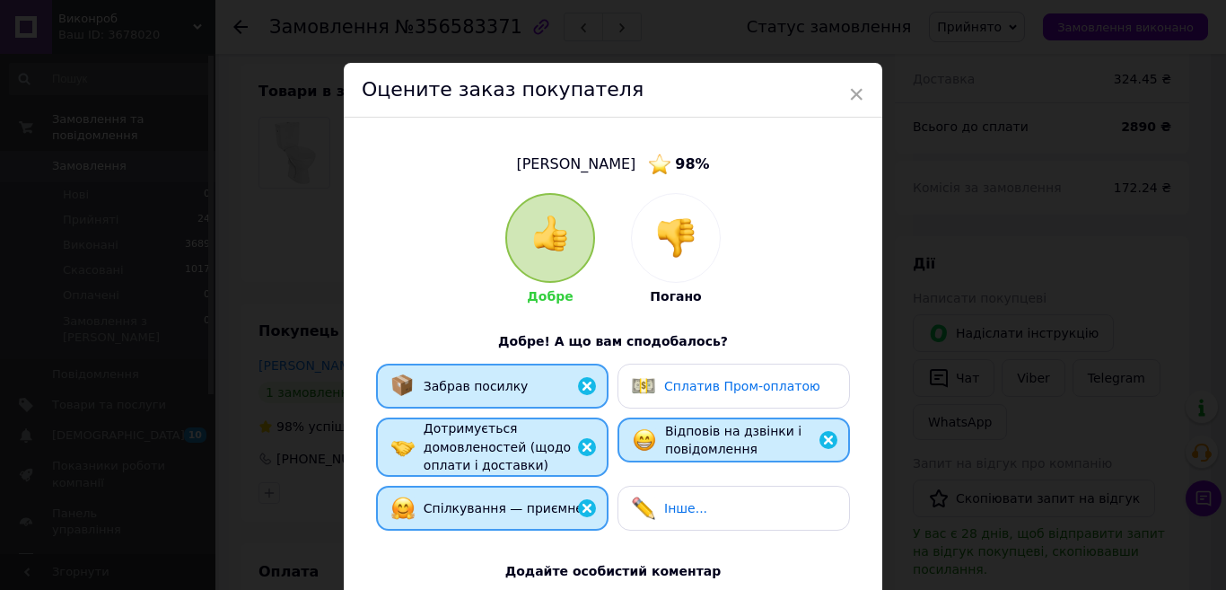
click at [820, 394] on div "Сплатив Пром-оплатою" at bounding box center [734, 385] width 204 height 23
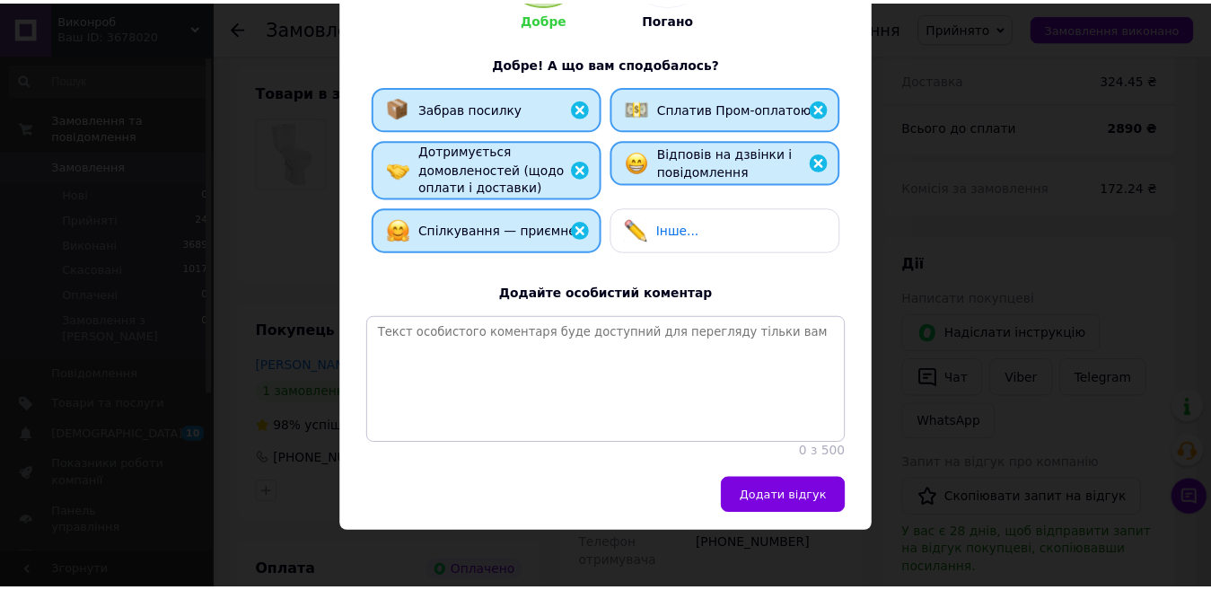
scroll to position [295, 0]
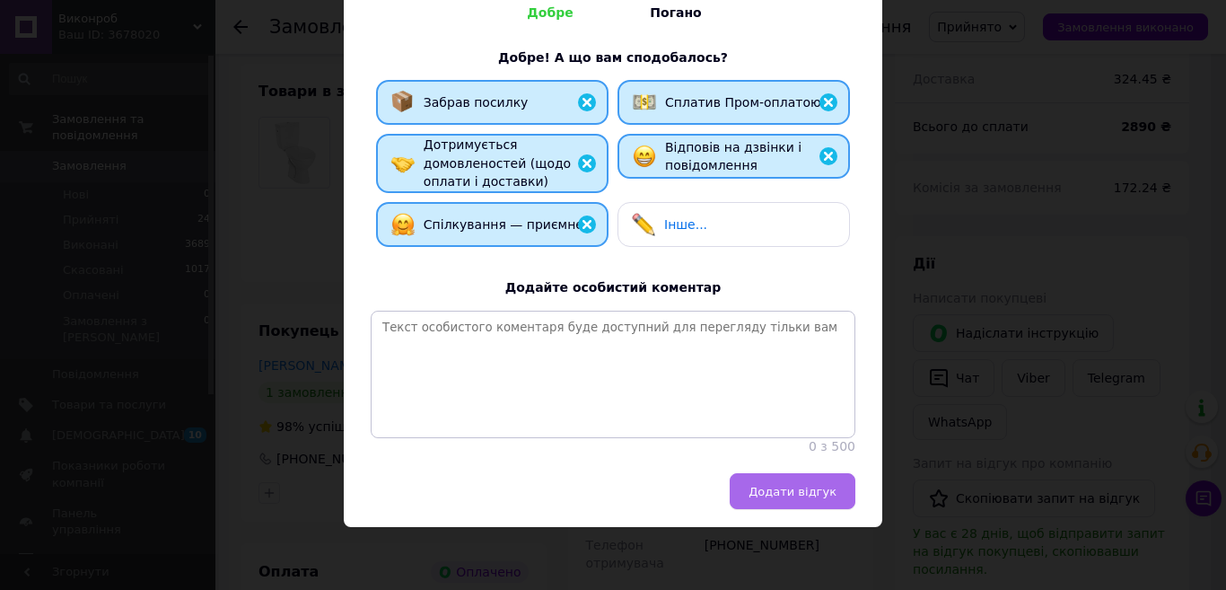
click at [813, 487] on span "Додати відгук" at bounding box center [792, 491] width 88 height 13
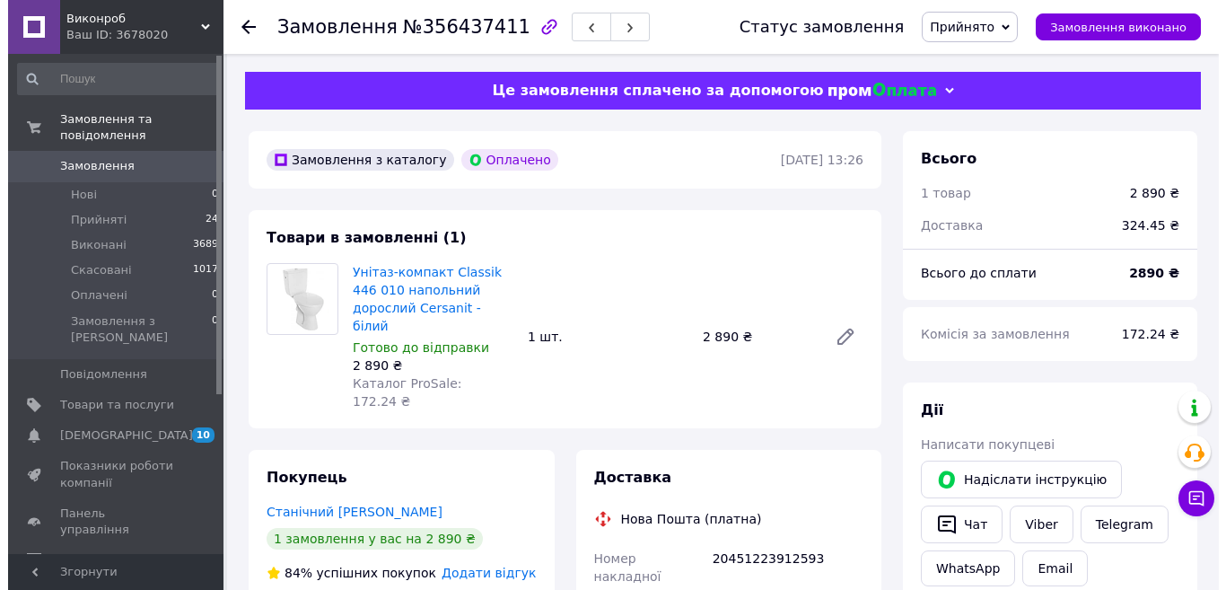
scroll to position [65, 0]
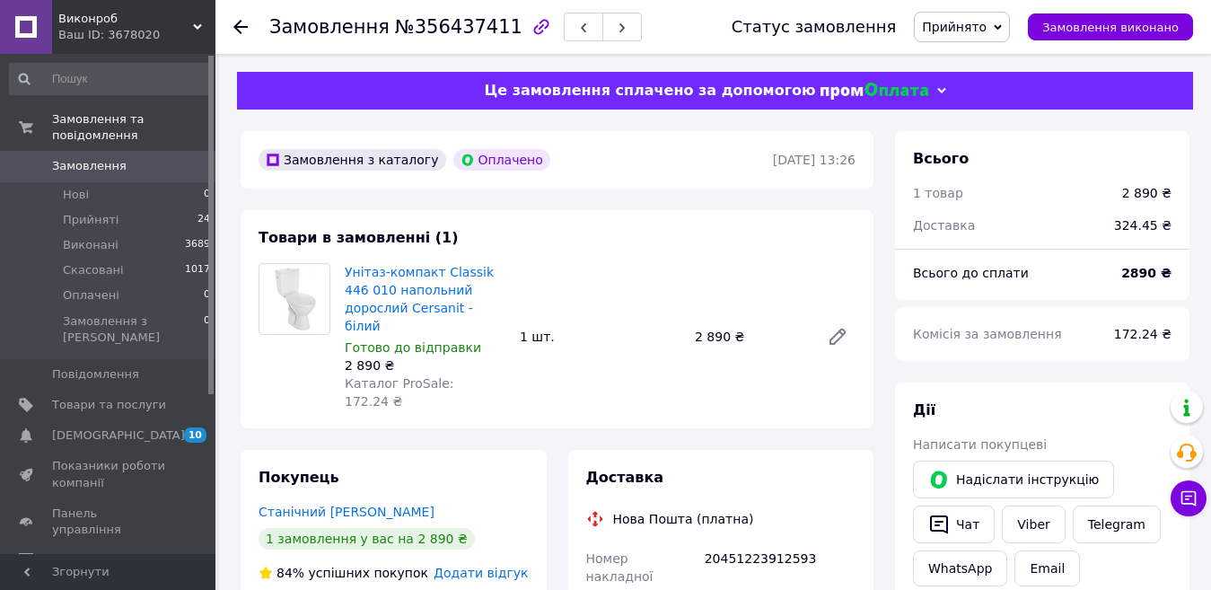
click at [473, 565] on span "Додати відгук" at bounding box center [480, 572] width 94 height 14
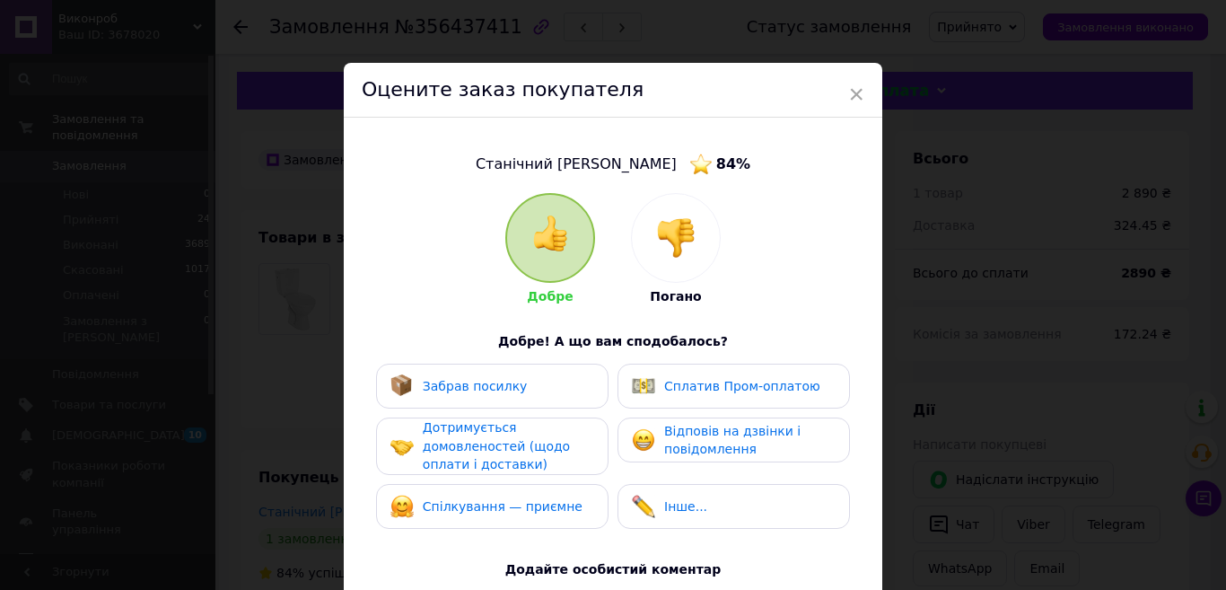
click at [462, 387] on span "Забрав посилку" at bounding box center [475, 386] width 105 height 14
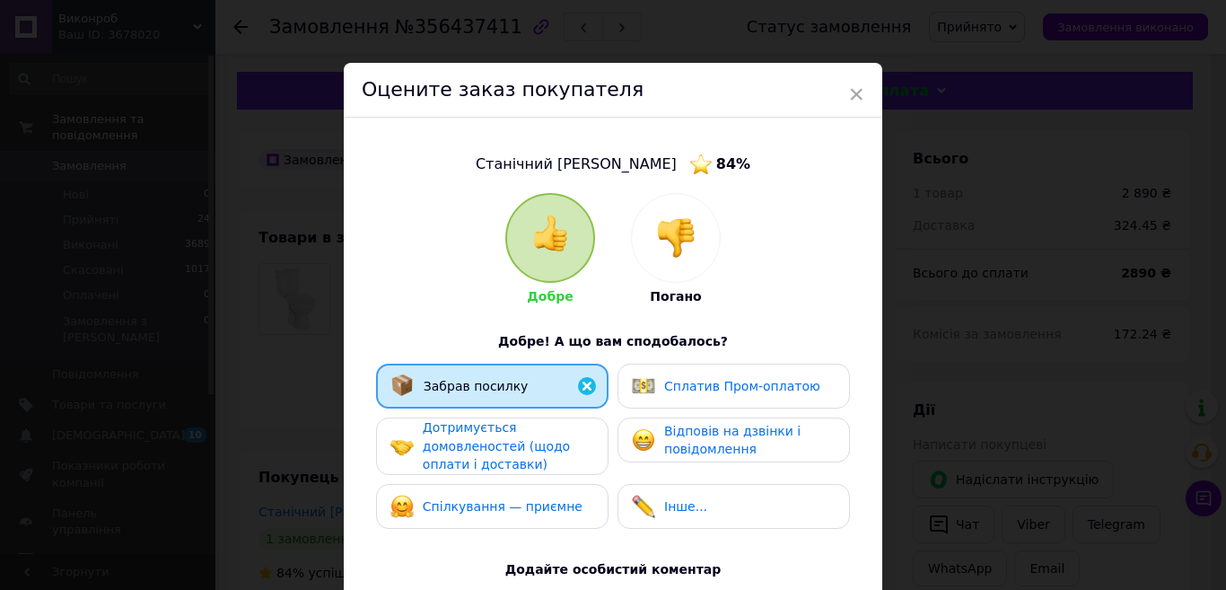
click at [467, 439] on span "Дотримується домовленостей (щодо оплати і доставки)" at bounding box center [496, 445] width 147 height 51
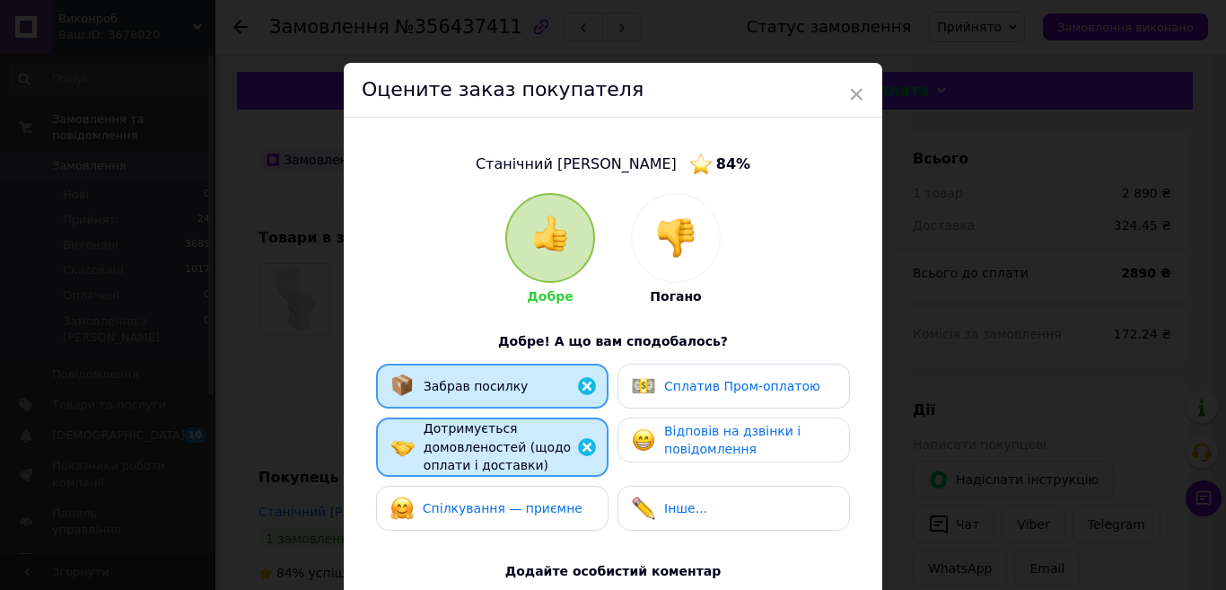
click at [474, 496] on div "Спілкування — приємне" at bounding box center [486, 507] width 192 height 23
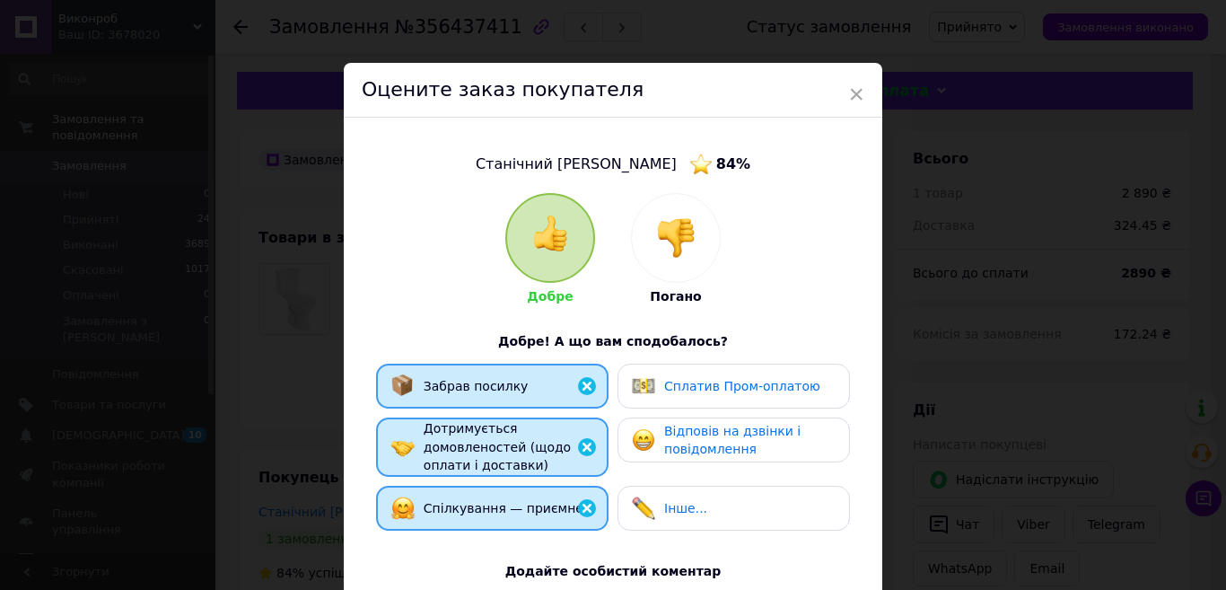
click at [703, 443] on span "Відповів на дзвінки і повідомлення" at bounding box center [732, 440] width 136 height 33
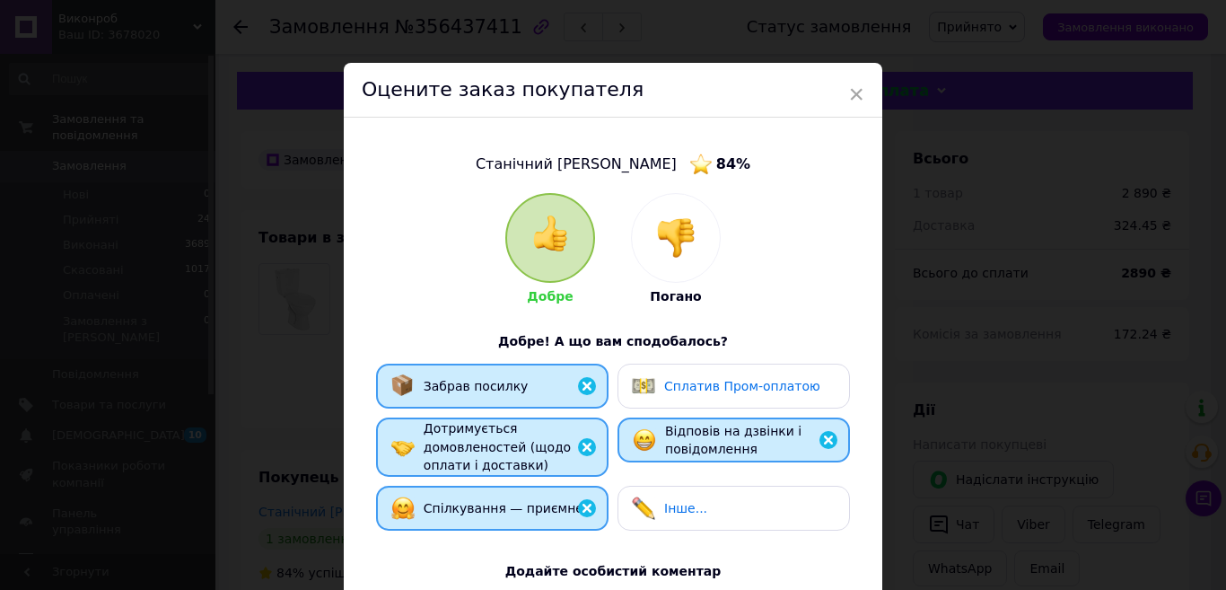
click at [700, 364] on div "Сплатив Пром-оплатою" at bounding box center [733, 385] width 232 height 45
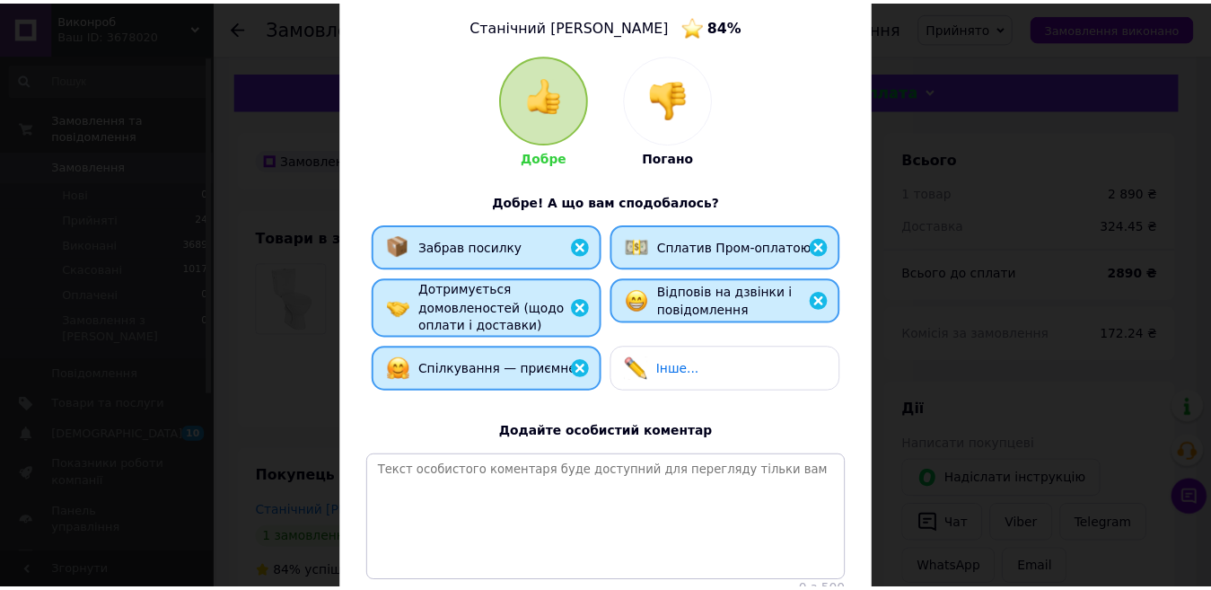
scroll to position [263, 0]
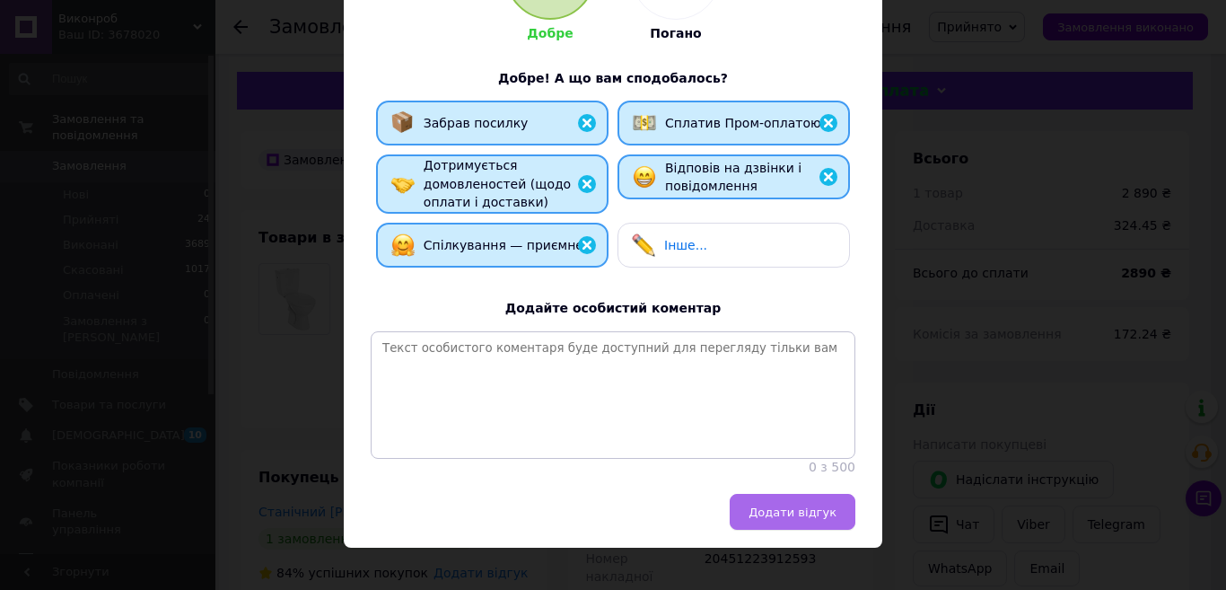
click at [818, 519] on span "Додати відгук" at bounding box center [792, 511] width 88 height 13
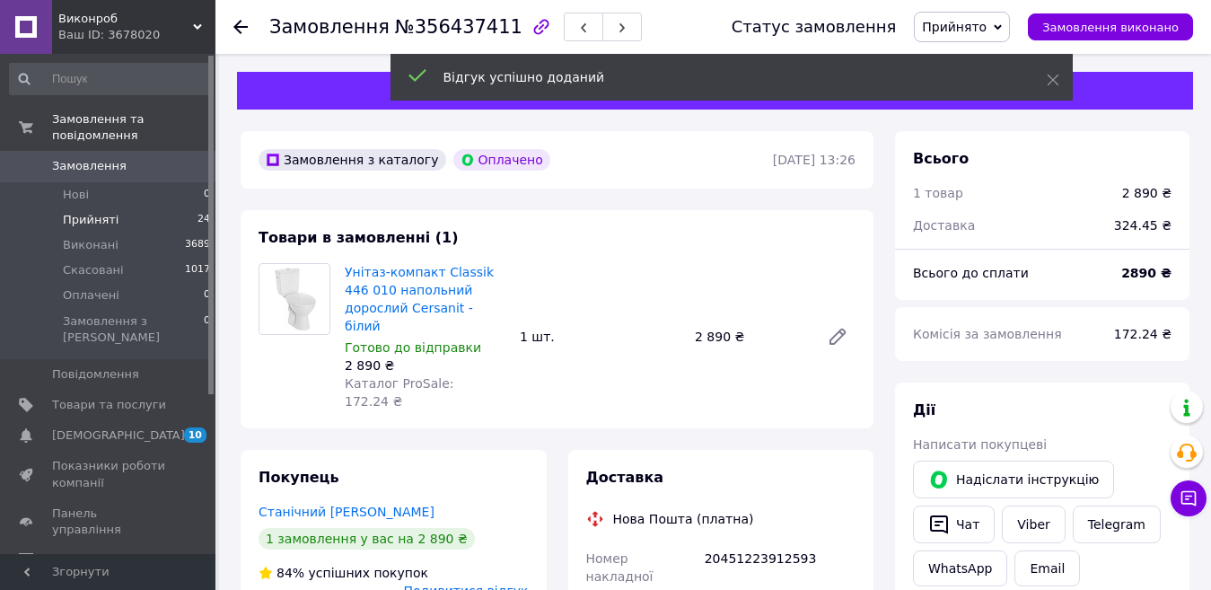
click at [167, 207] on li "Прийняті 24" at bounding box center [110, 219] width 221 height 25
